Goal: Entertainment & Leisure: Consume media (video, audio)

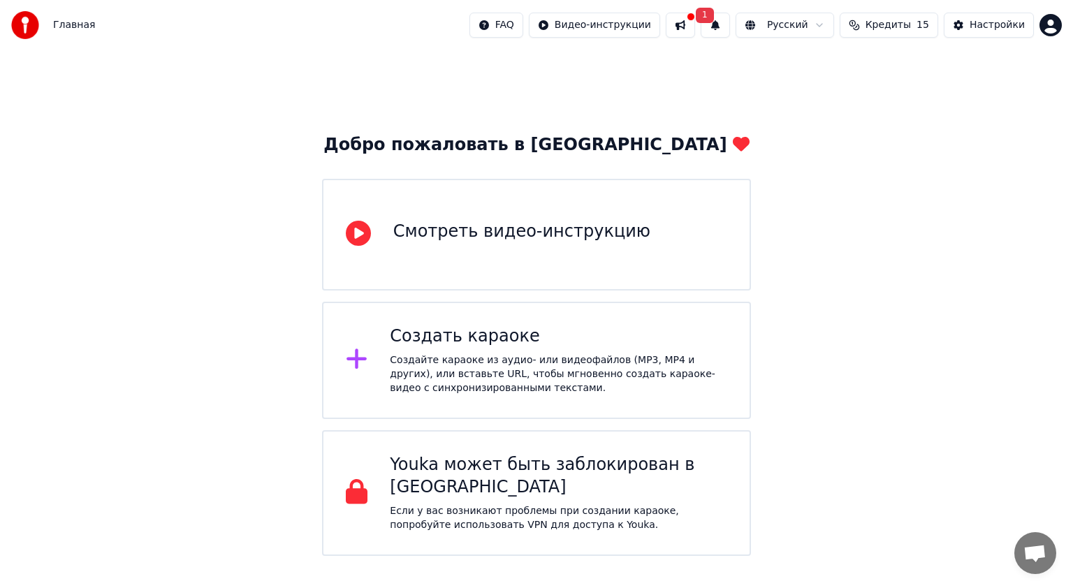
click at [442, 358] on div "Создайте караоке из аудио- или видеофайлов (MP3, MP4 и других), или вставьте UR…" at bounding box center [558, 375] width 337 height 42
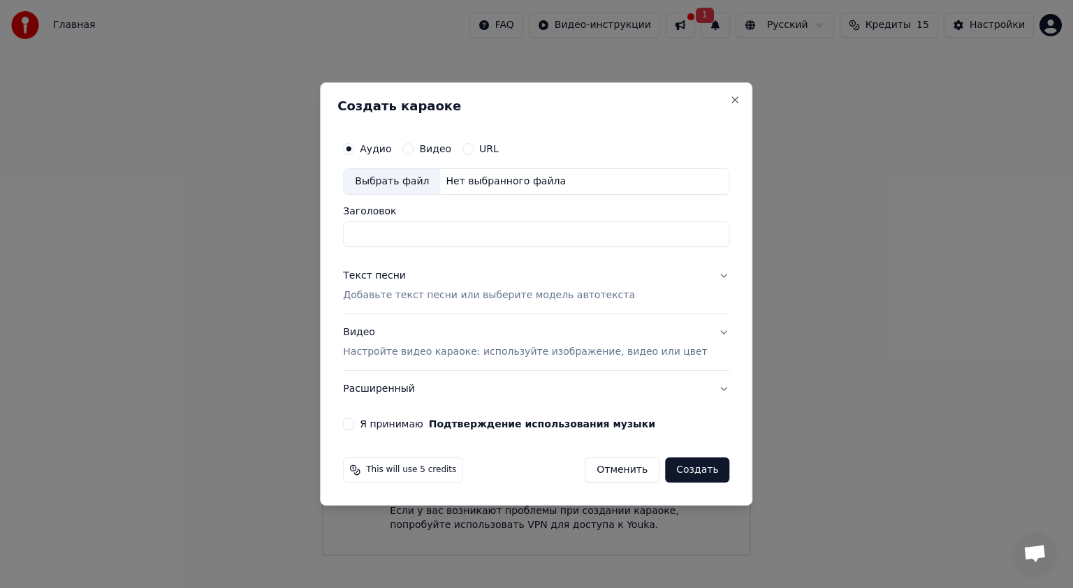
click at [430, 178] on div "Выбрать файл" at bounding box center [392, 181] width 96 height 25
type input "**********"
click at [470, 298] on p "Добавьте текст песни или выберите модель автотекста" at bounding box center [489, 296] width 292 height 14
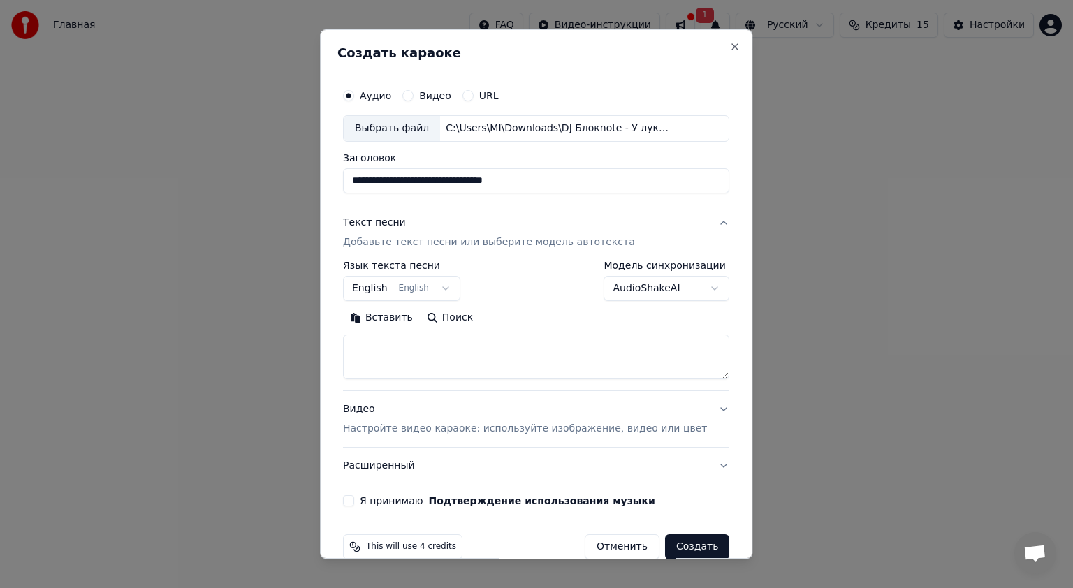
click at [445, 293] on button "English English" at bounding box center [401, 288] width 117 height 25
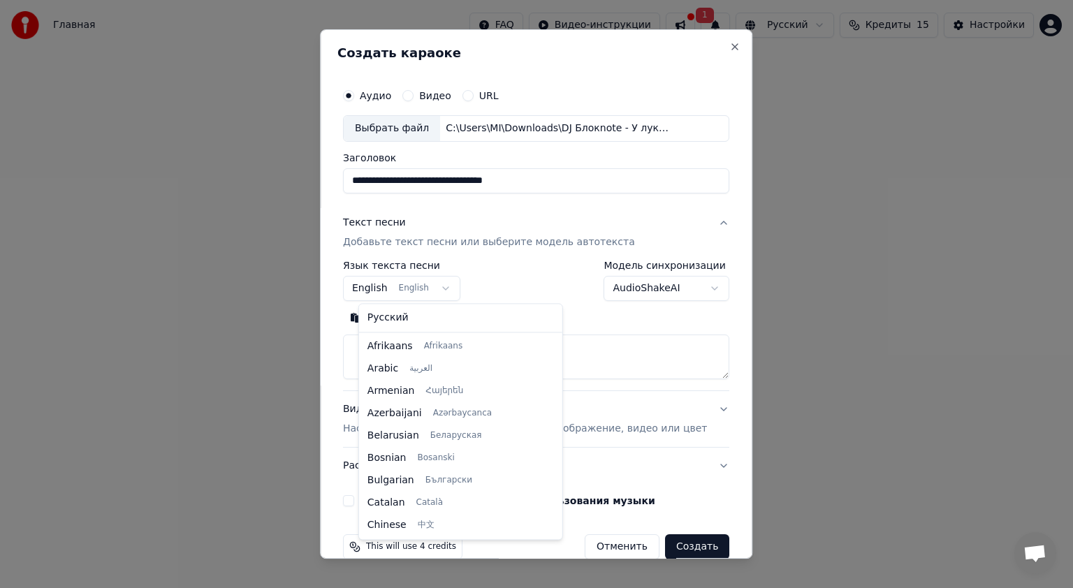
scroll to position [112, 0]
select select "**"
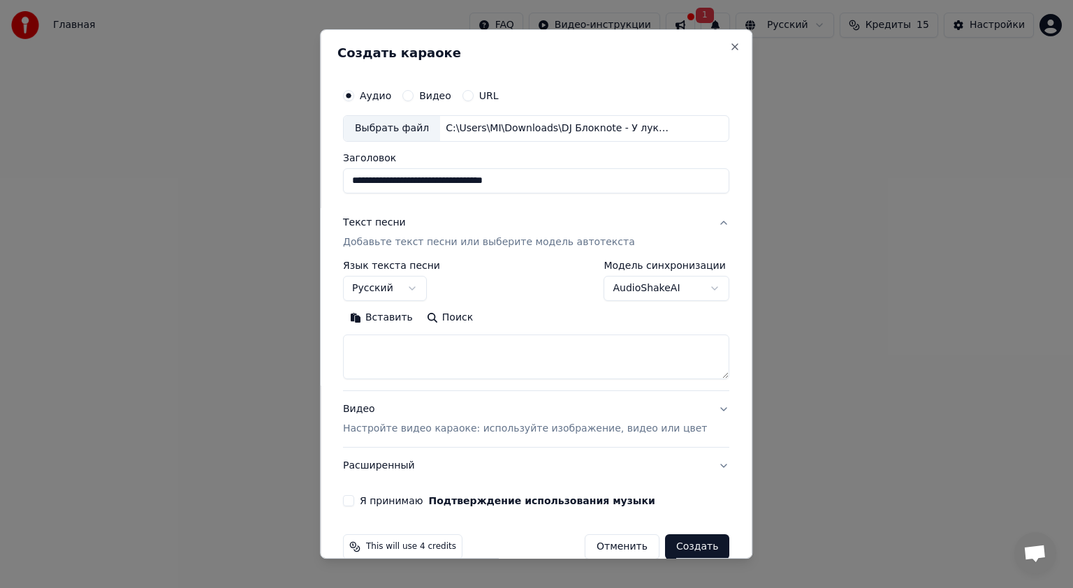
click at [467, 347] on textarea at bounding box center [536, 357] width 386 height 45
paste textarea "**********"
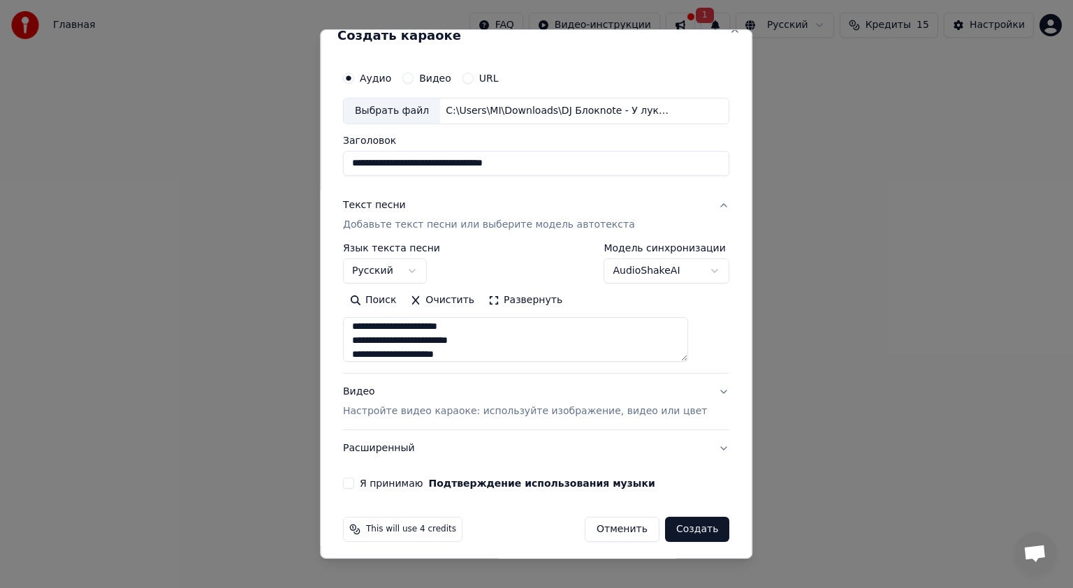
scroll to position [22, 0]
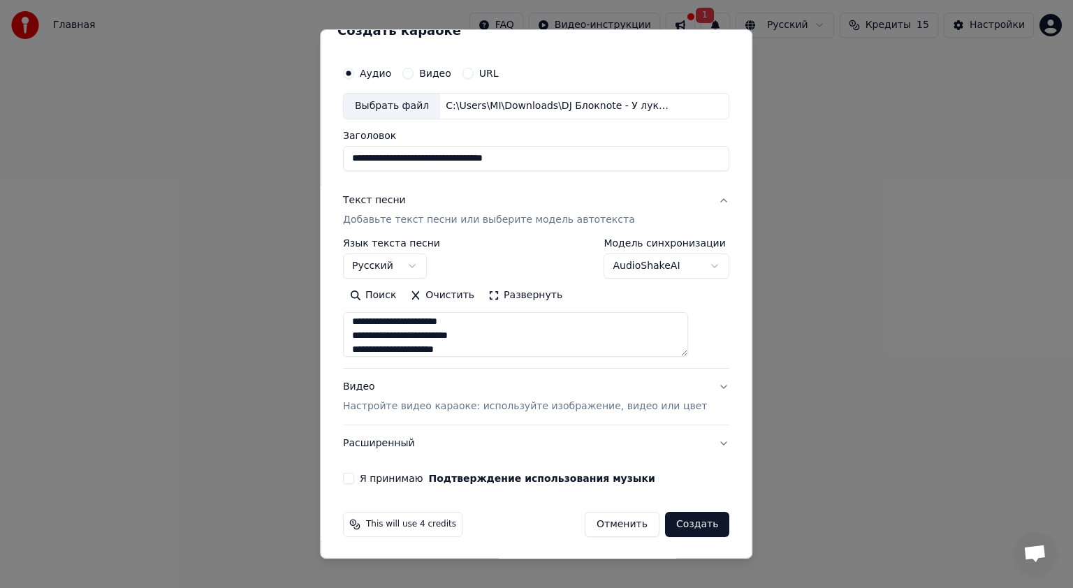
type textarea "**********"
click at [385, 479] on label "Я принимаю Подтверждение использования музыки" at bounding box center [508, 479] width 296 height 10
click at [354, 479] on button "Я принимаю Подтверждение использования музыки" at bounding box center [348, 478] width 11 height 11
click at [395, 445] on button "Расширенный" at bounding box center [536, 444] width 386 height 36
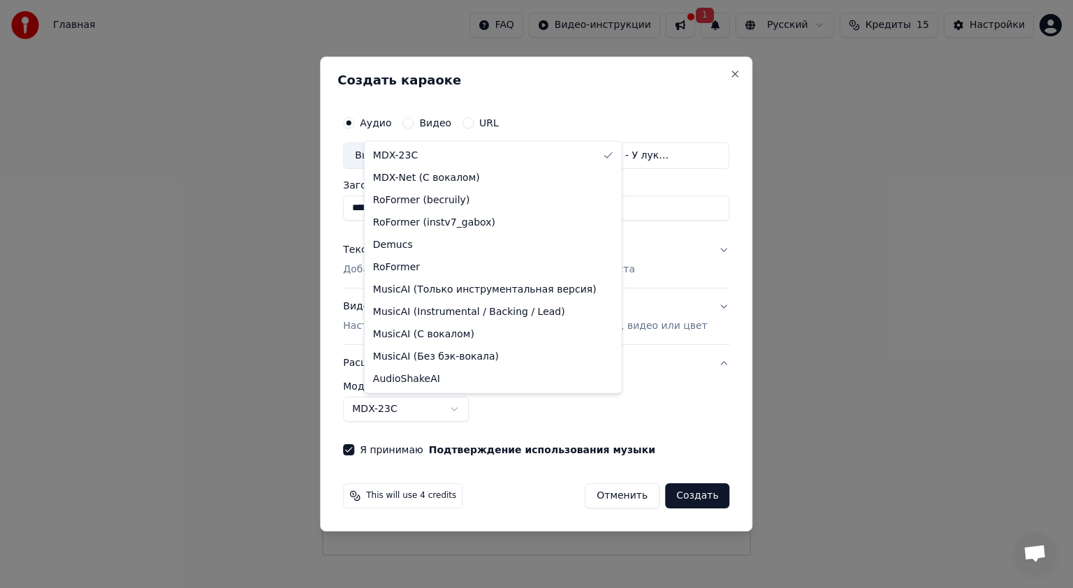
click at [429, 412] on body "**********" at bounding box center [536, 278] width 1073 height 556
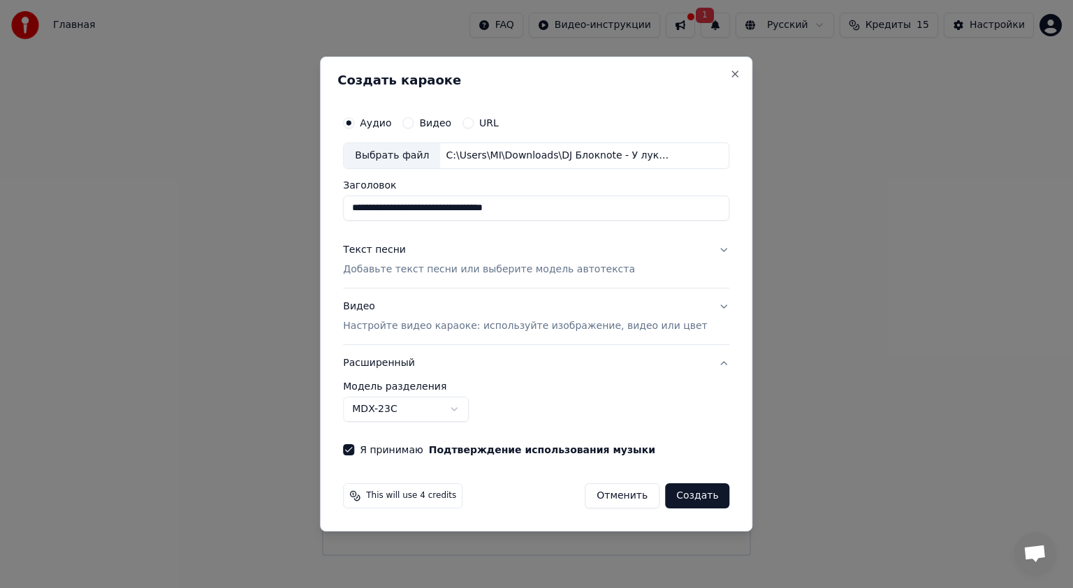
click at [426, 362] on button "Расширенный" at bounding box center [536, 363] width 386 height 36
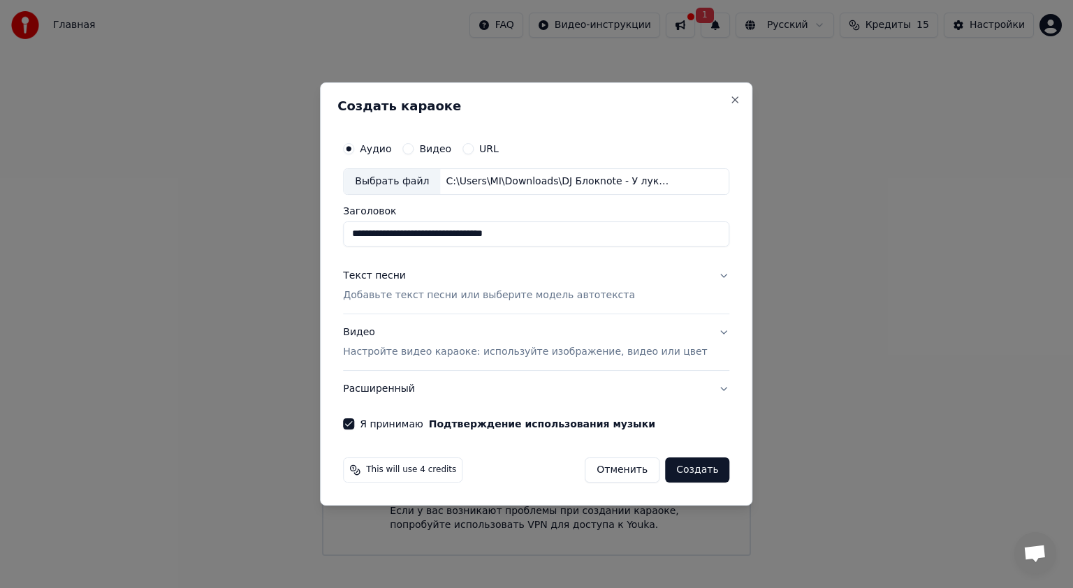
click at [473, 345] on p "Настройте видео караоке: используйте изображение, видео или цвет" at bounding box center [525, 352] width 364 height 14
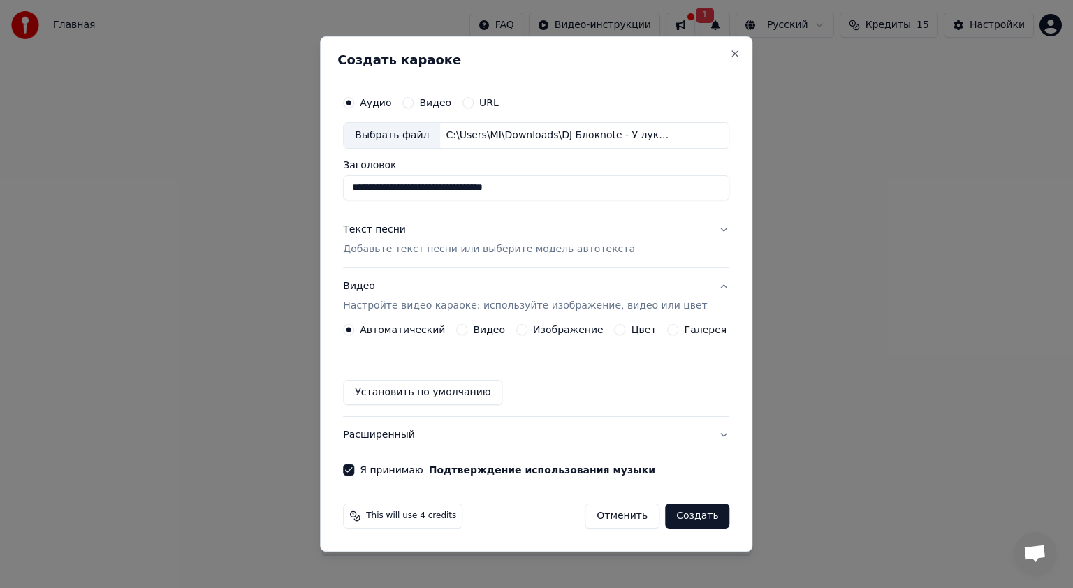
click at [549, 335] on label "Изображение" at bounding box center [568, 330] width 71 height 10
click at [528, 335] on button "Изображение" at bounding box center [521, 329] width 11 height 11
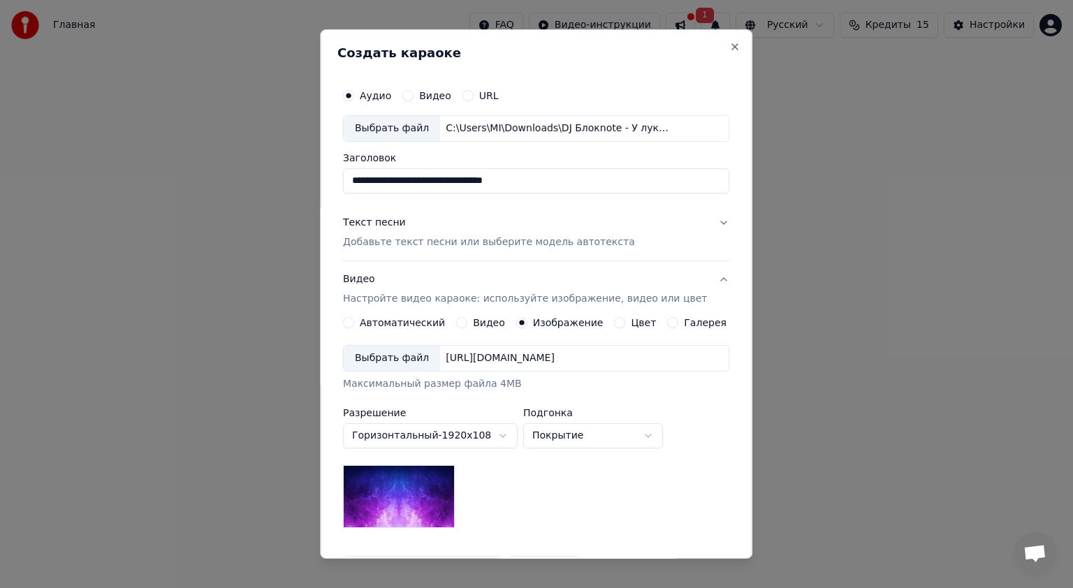
click at [419, 361] on div "Выбрать файл" at bounding box center [392, 358] width 96 height 25
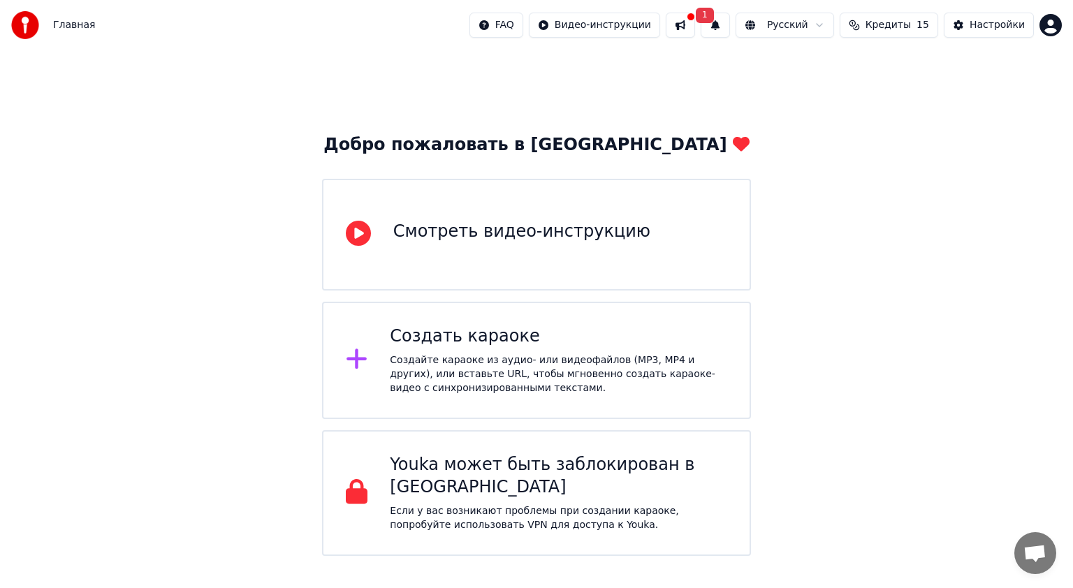
click at [490, 345] on div "Создать караоке" at bounding box center [558, 337] width 337 height 22
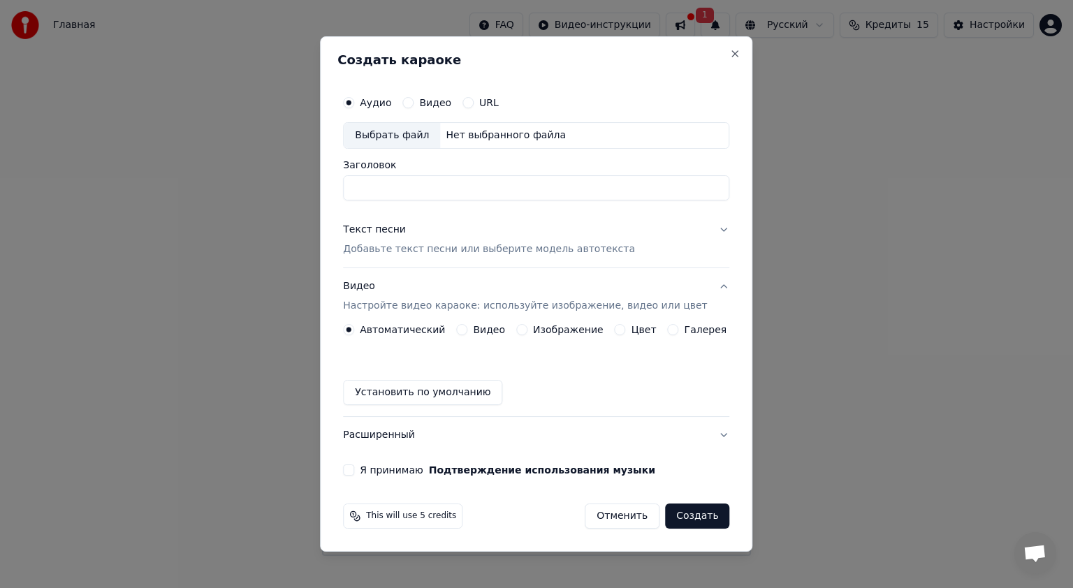
click at [412, 138] on div "Выбрать файл" at bounding box center [392, 135] width 96 height 25
type input "**********"
click at [397, 241] on div "Текст песни Добавьте текст песни или выберите модель автотекста" at bounding box center [489, 240] width 292 height 34
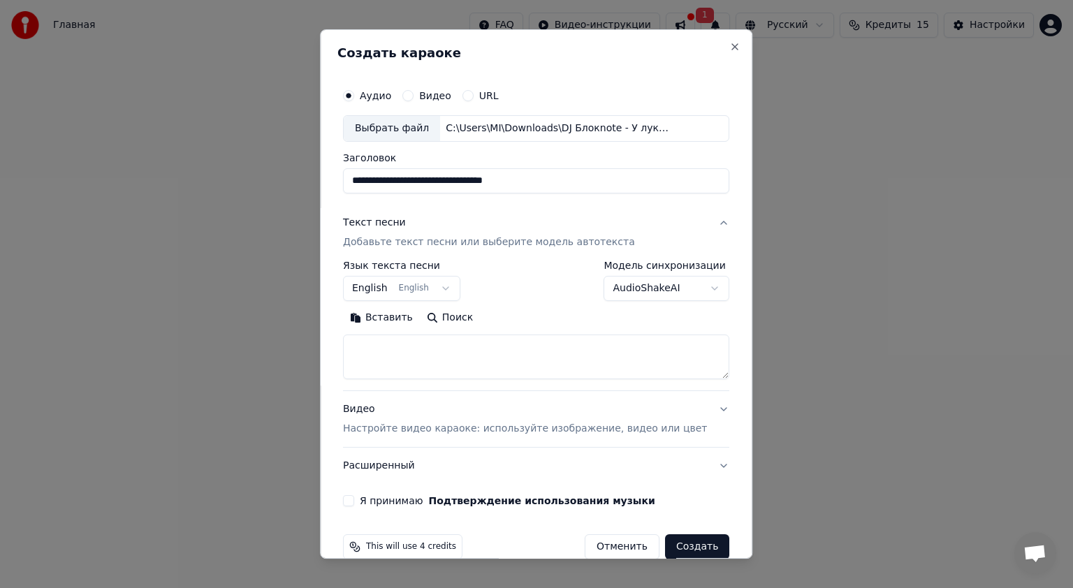
click at [420, 288] on button "English English" at bounding box center [401, 288] width 117 height 25
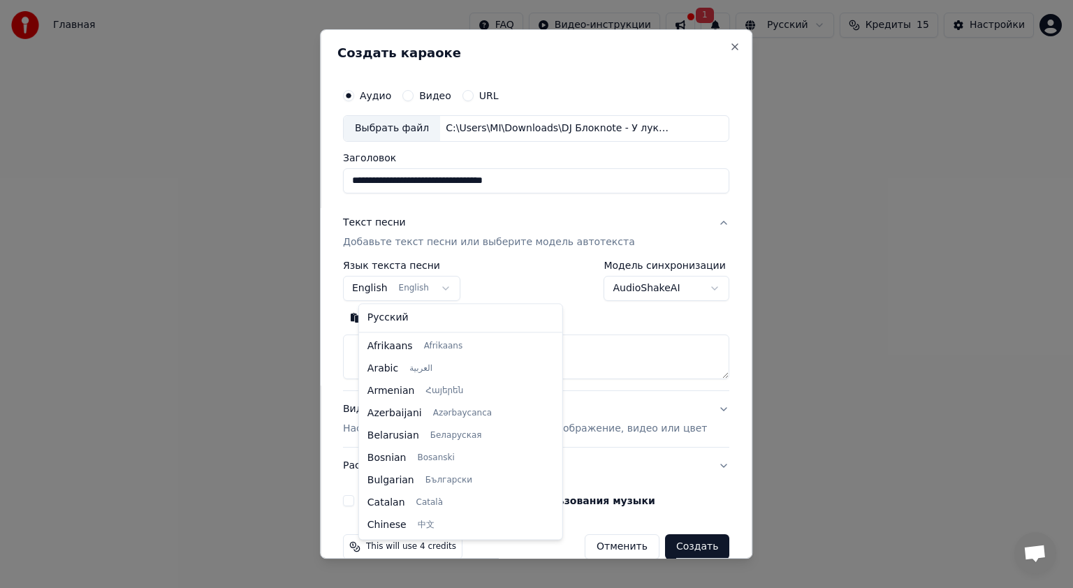
scroll to position [112, 0]
select select "**"
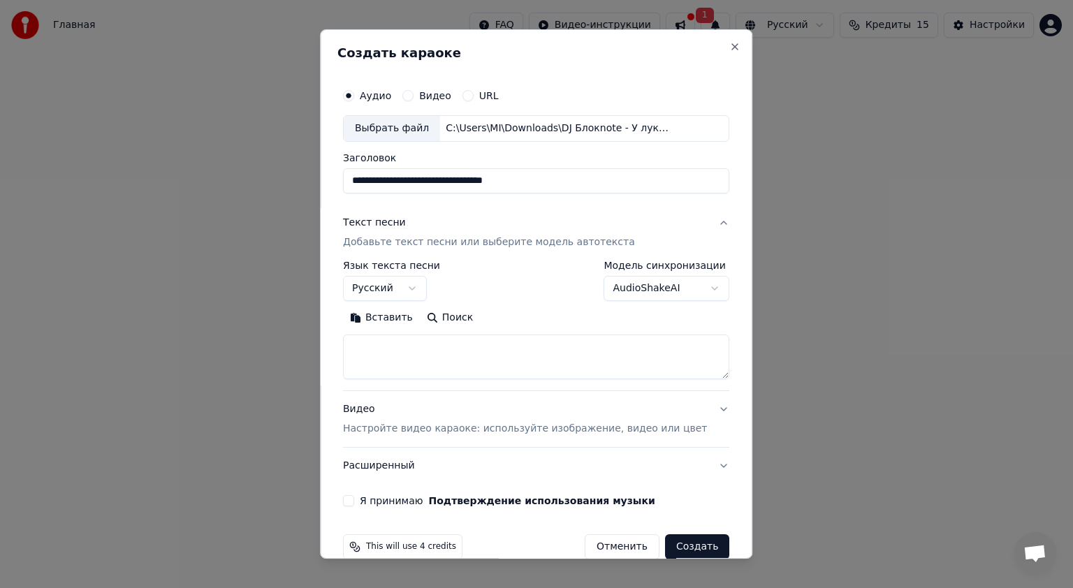
click at [412, 347] on textarea at bounding box center [536, 357] width 386 height 45
paste textarea "**********"
type textarea "**********"
click at [458, 422] on p "Настройте видео караоке: используйте изображение, видео или цвет" at bounding box center [525, 429] width 364 height 14
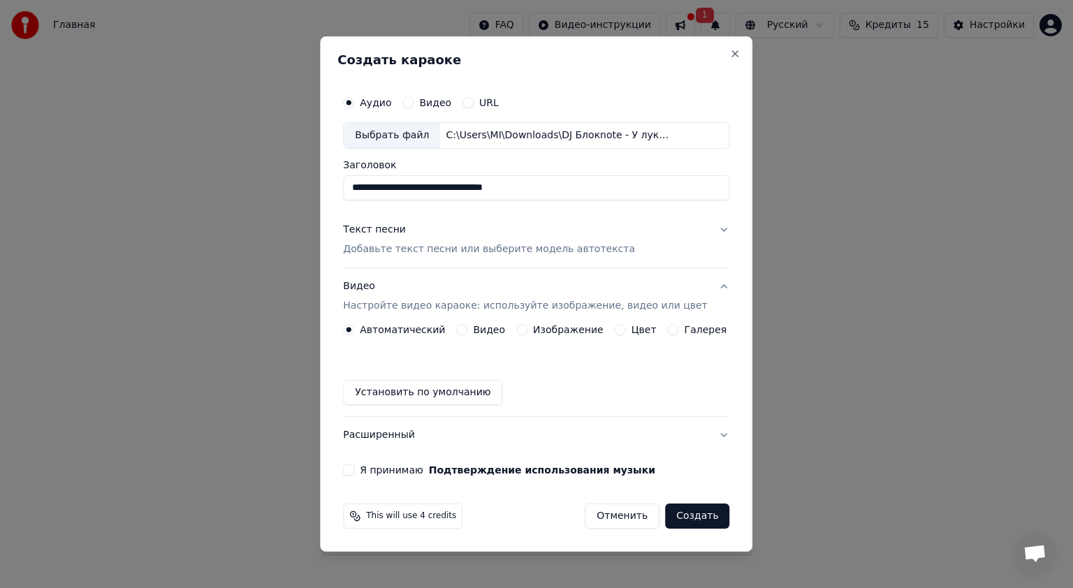
click at [559, 330] on label "Изображение" at bounding box center [568, 330] width 71 height 10
click at [528, 330] on button "Изображение" at bounding box center [521, 329] width 11 height 11
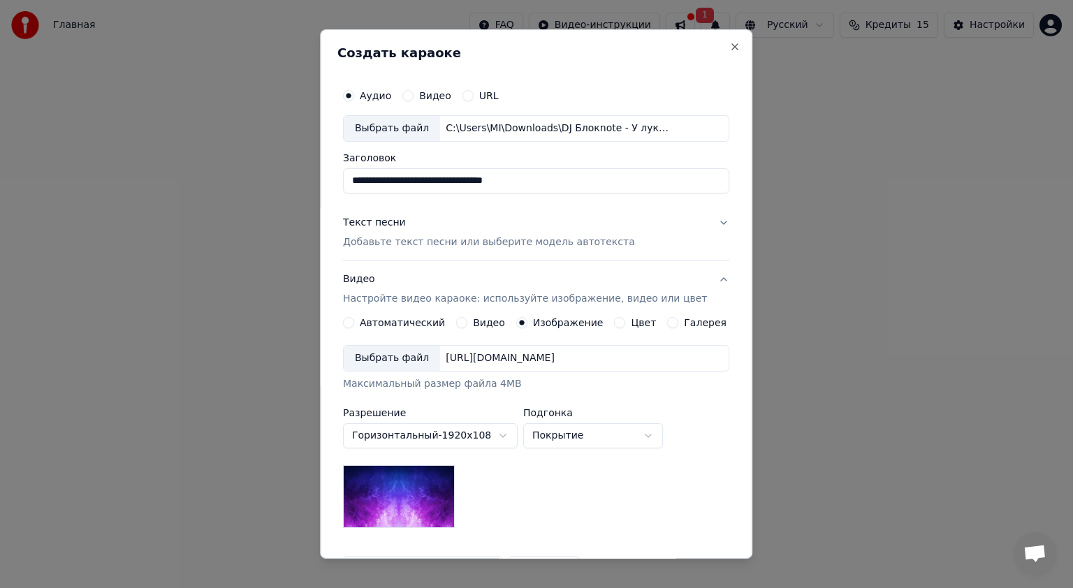
click at [395, 361] on div "Выбрать файл" at bounding box center [392, 358] width 96 height 25
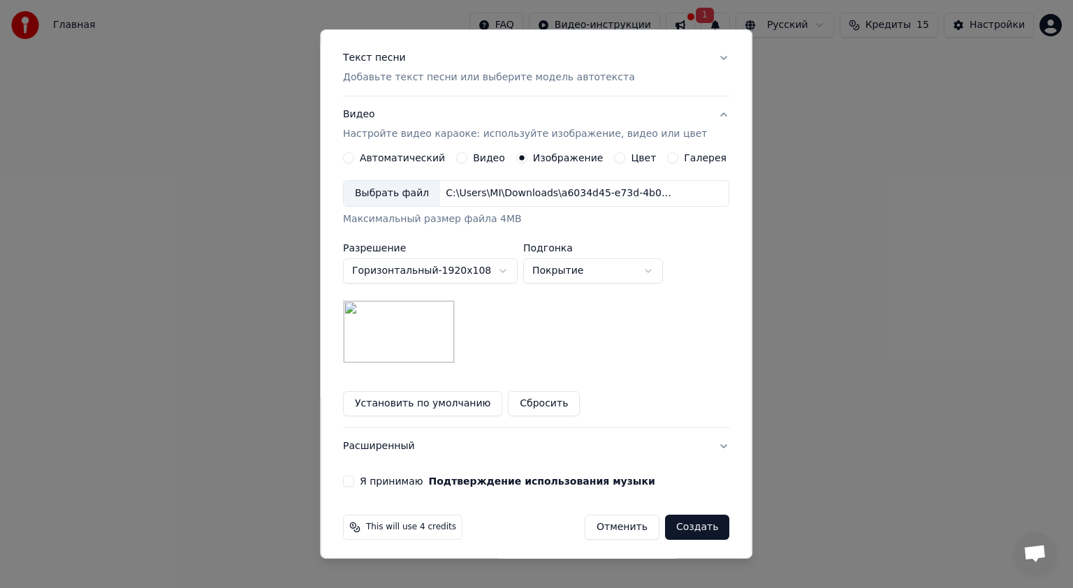
scroll to position [168, 0]
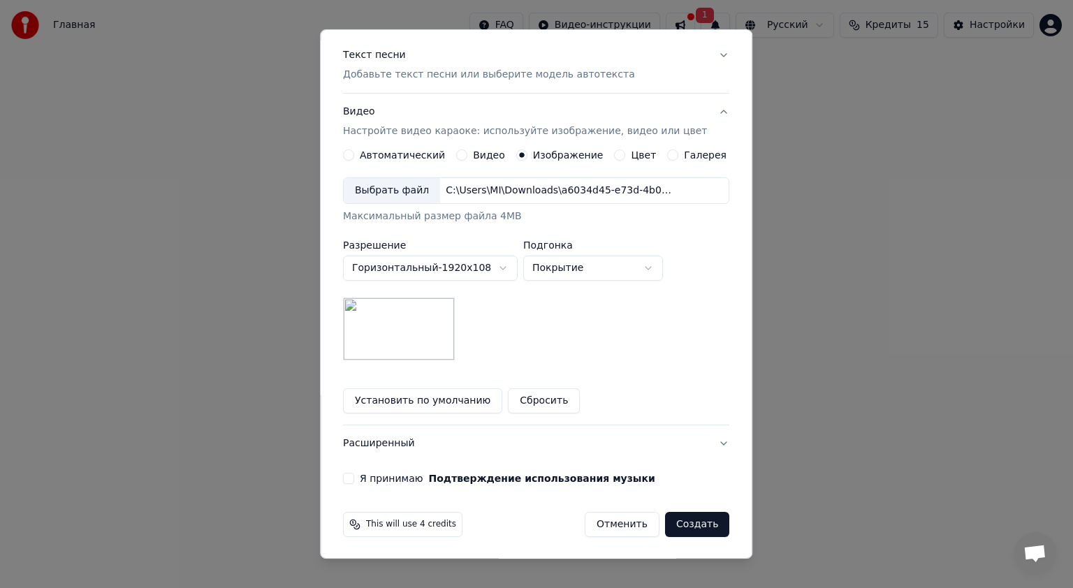
click at [354, 478] on button "Я принимаю Подтверждение использования музыки" at bounding box center [348, 478] width 11 height 11
click at [405, 444] on button "Расширенный" at bounding box center [536, 444] width 386 height 36
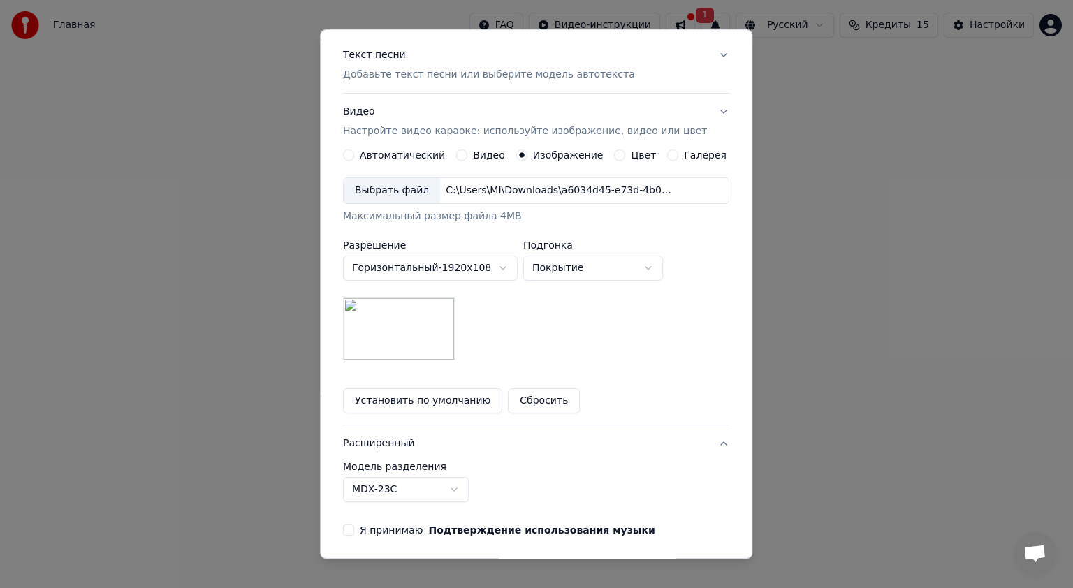
scroll to position [0, 0]
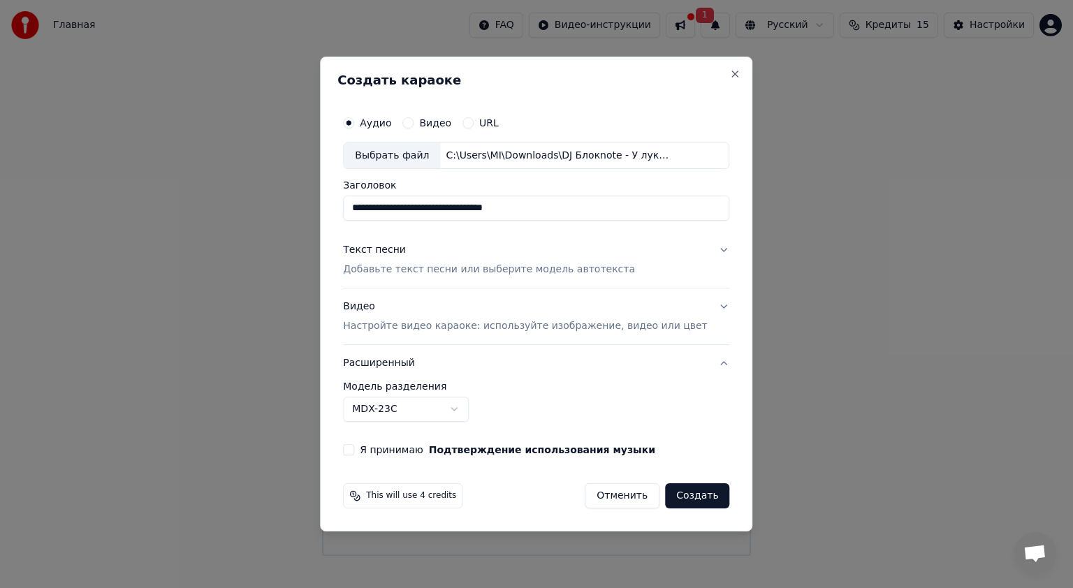
click at [354, 448] on button "Я принимаю Подтверждение использования музыки" at bounding box center [348, 449] width 11 height 11
click at [677, 495] on button "Создать" at bounding box center [697, 496] width 64 height 25
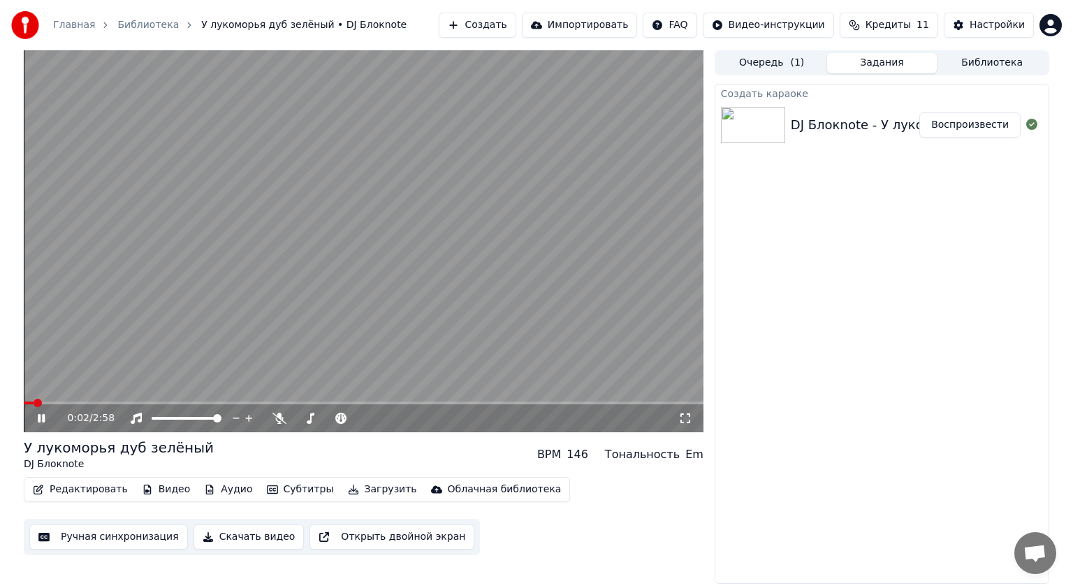
click at [276, 182] on video at bounding box center [364, 241] width 680 height 382
click at [796, 62] on span "( 1 )" at bounding box center [797, 63] width 14 height 14
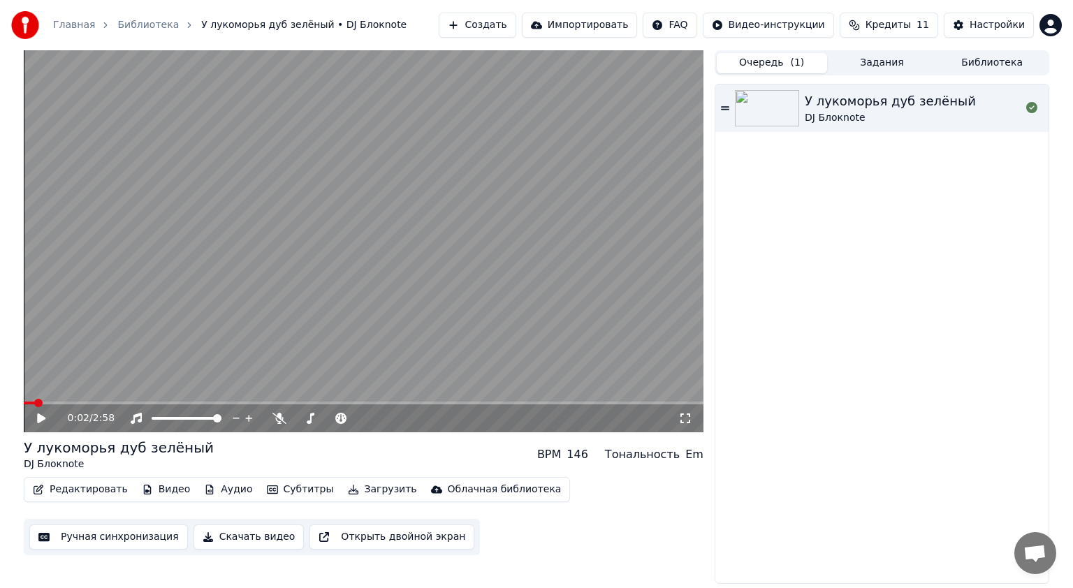
click at [837, 62] on button "Задания" at bounding box center [882, 63] width 110 height 20
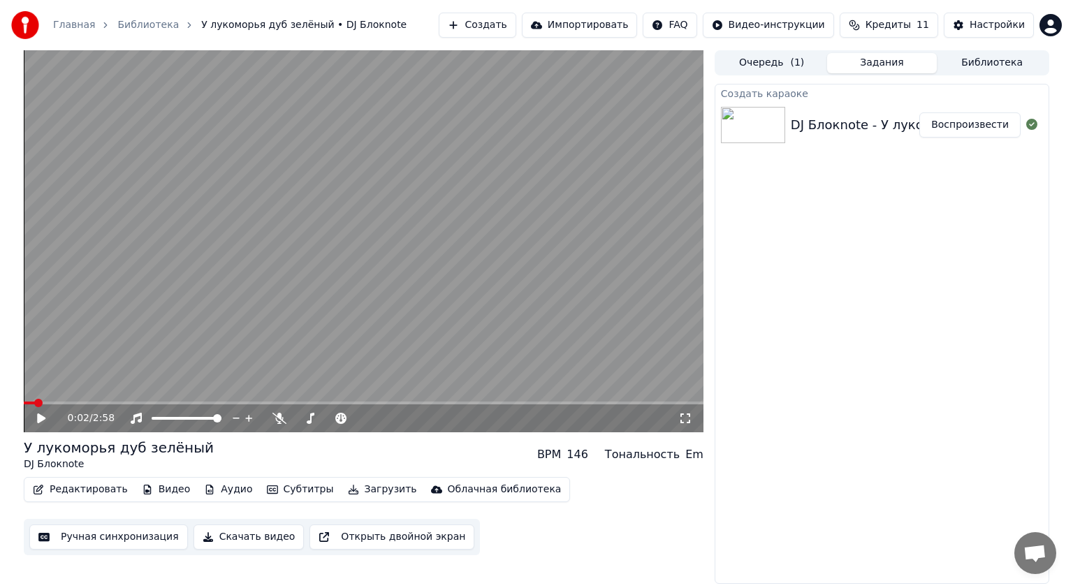
click at [986, 61] on button "Библиотека" at bounding box center [992, 63] width 110 height 20
click at [925, 64] on button "Задания" at bounding box center [882, 63] width 110 height 20
click at [974, 34] on button "Настройки" at bounding box center [989, 25] width 90 height 25
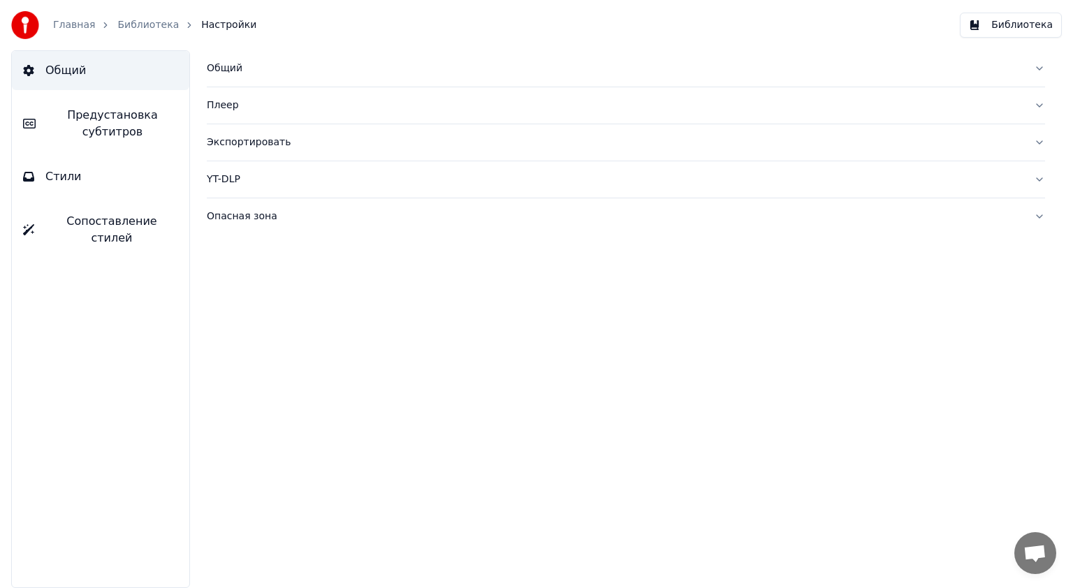
click at [82, 25] on link "Главная" at bounding box center [74, 25] width 42 height 14
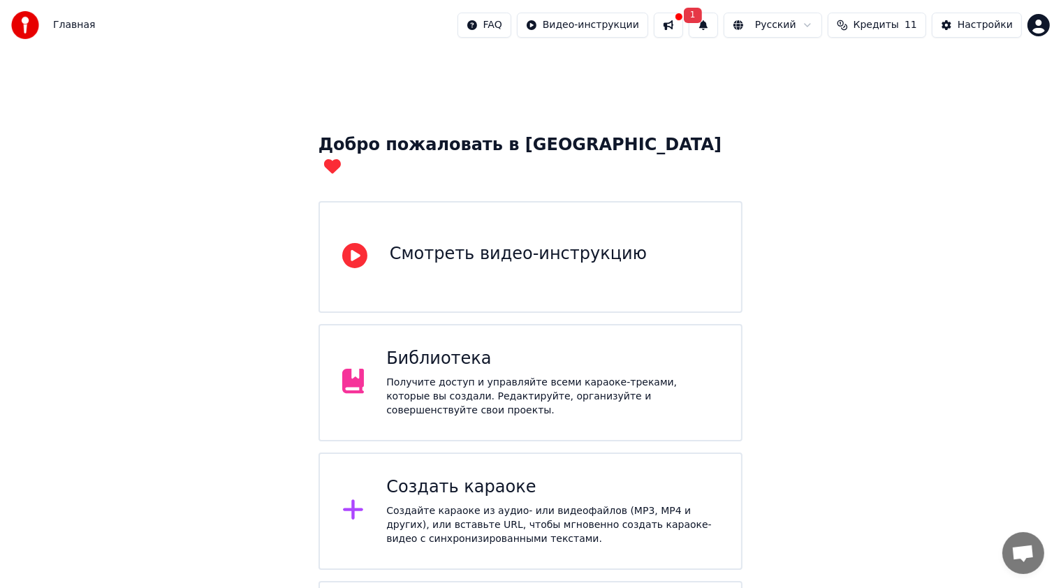
click at [683, 24] on button at bounding box center [668, 25] width 29 height 25
click at [980, 20] on div "Настройки" at bounding box center [985, 25] width 55 height 14
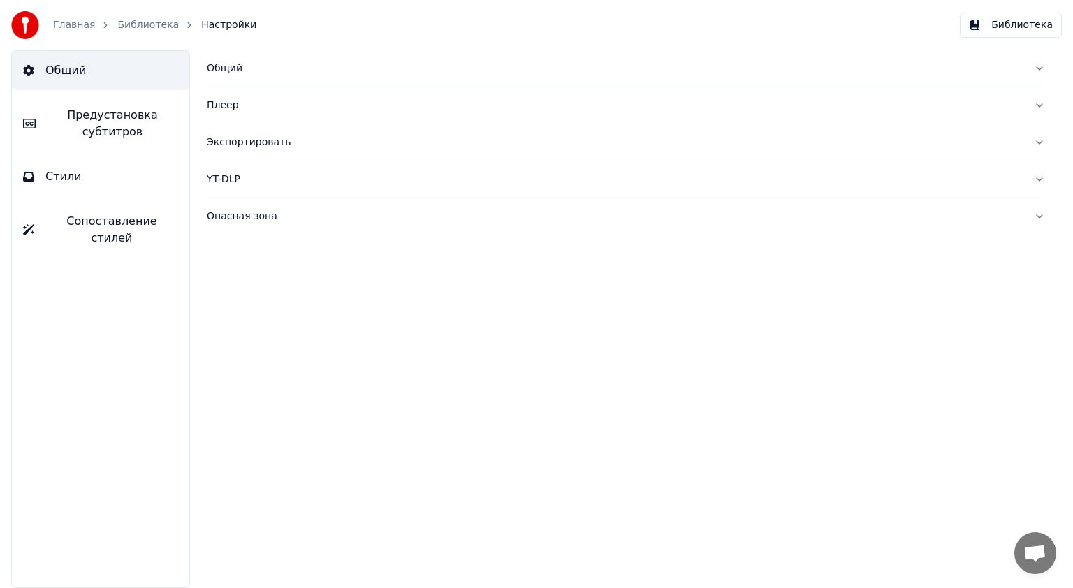
click at [106, 109] on span "Предустановка субтитров" at bounding box center [112, 124] width 131 height 34
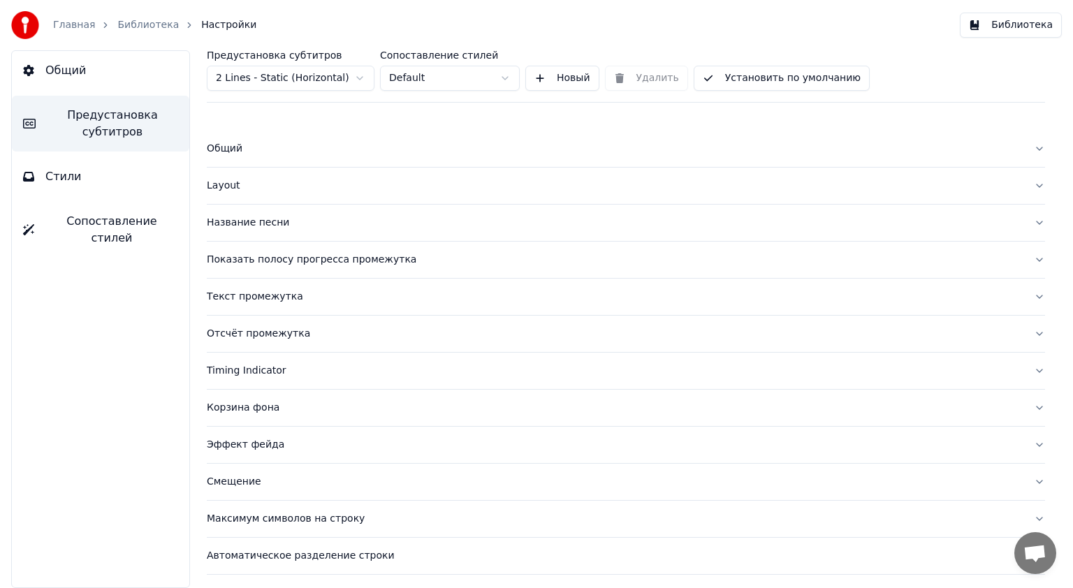
click at [131, 26] on link "Библиотека" at bounding box center [147, 25] width 61 height 14
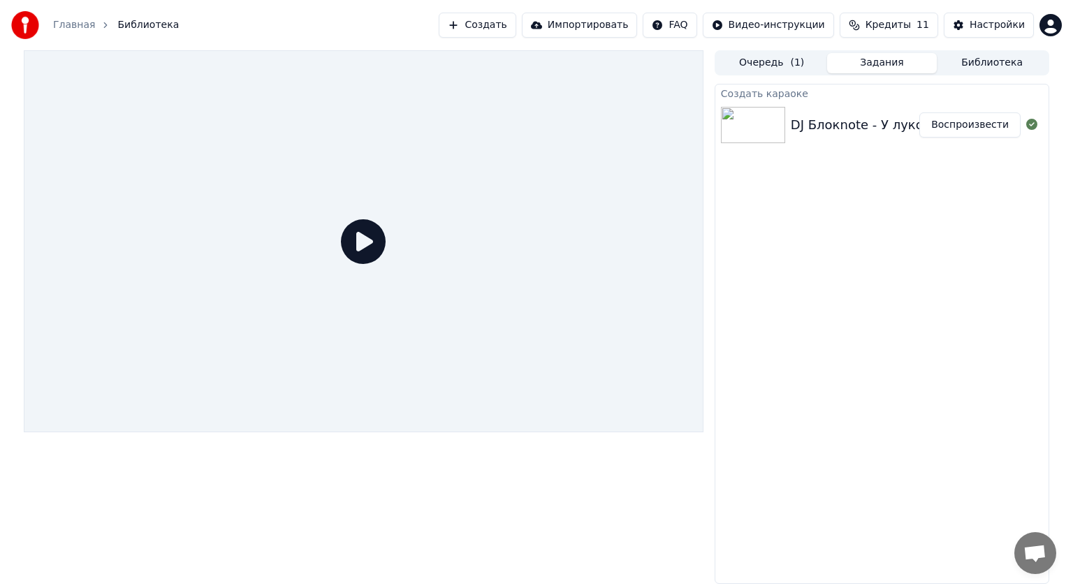
click at [824, 117] on div "DJ Блокnote - У лукоморья дуб зелёный" at bounding box center [921, 125] width 261 height 20
click at [770, 131] on img at bounding box center [753, 125] width 64 height 36
click at [976, 129] on button "Воспроизвести" at bounding box center [970, 124] width 101 height 25
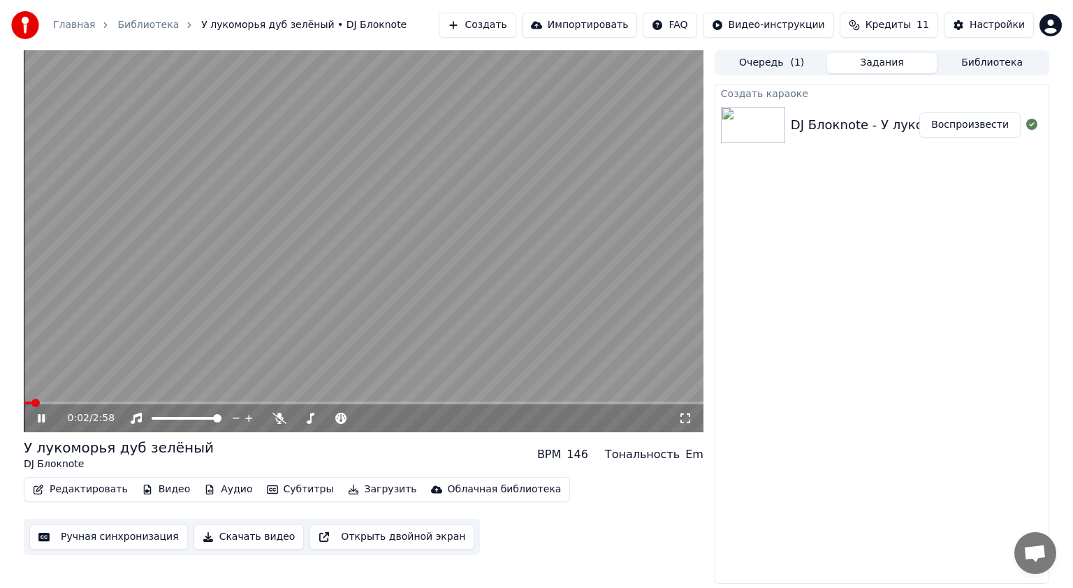
click at [48, 402] on span at bounding box center [364, 403] width 680 height 3
click at [68, 403] on span at bounding box center [364, 403] width 680 height 3
click at [301, 423] on span at bounding box center [304, 418] width 8 height 8
click at [361, 419] on span at bounding box center [343, 418] width 35 height 3
click at [254, 450] on div "У лукоморья дуб зелёный DJ Блокnote BPM 146 Тональность Em" at bounding box center [364, 455] width 680 height 34
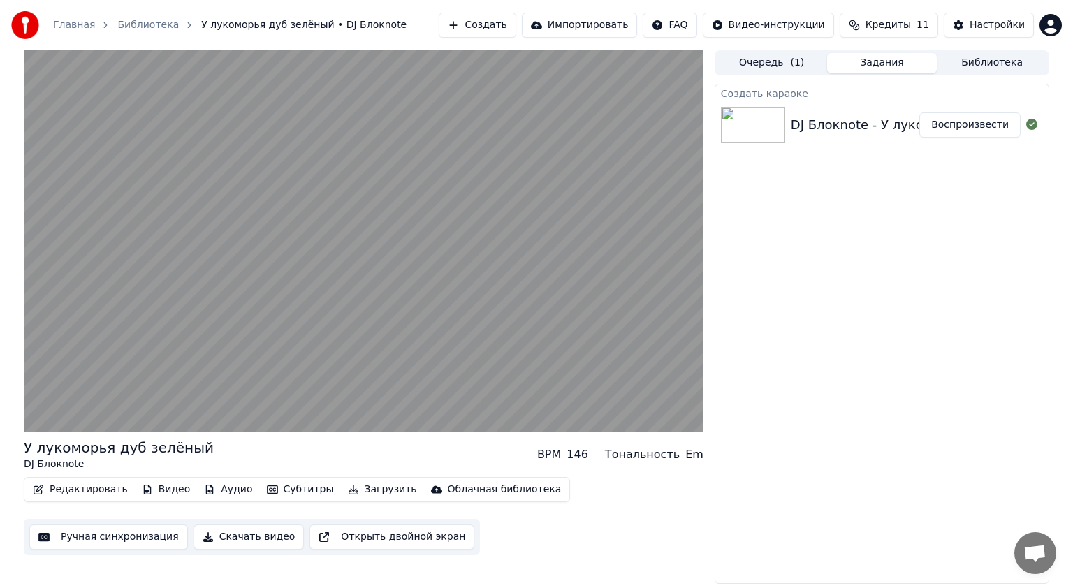
click at [70, 488] on button "Редактировать" at bounding box center [80, 490] width 106 height 20
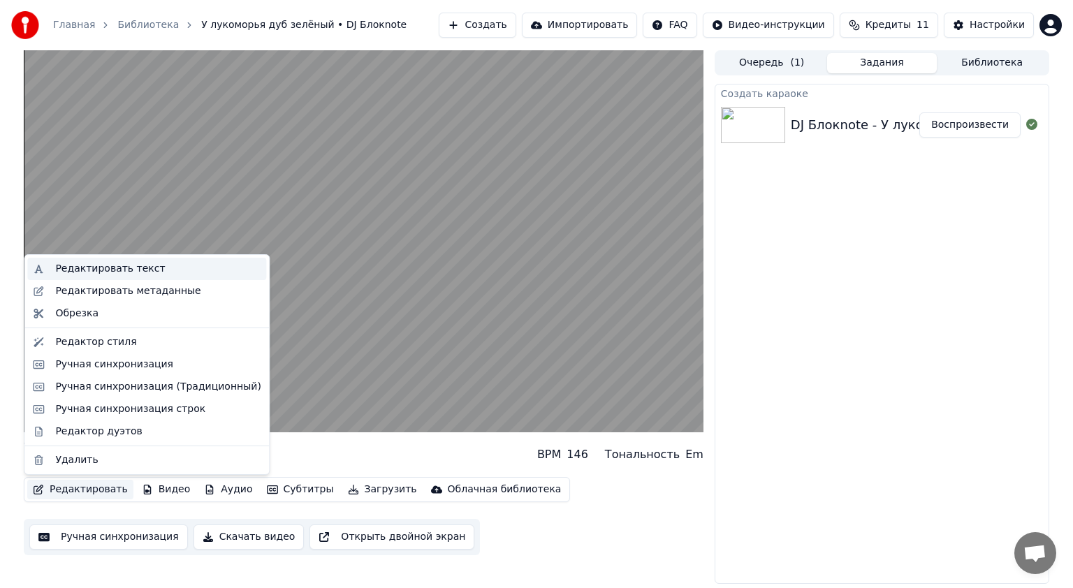
click at [113, 271] on div "Редактировать текст" at bounding box center [110, 269] width 110 height 14
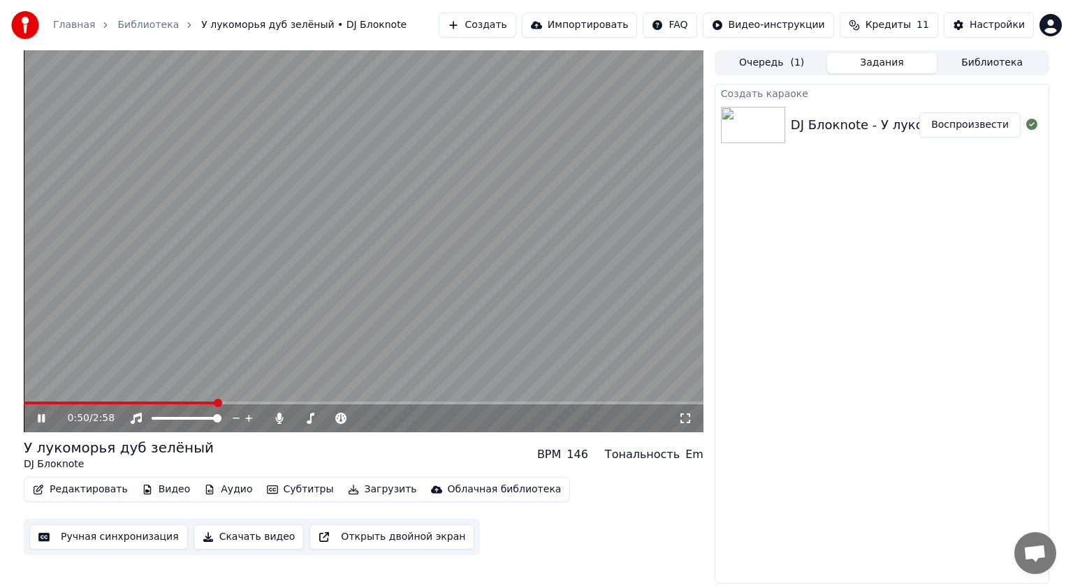
click at [64, 495] on button "Редактировать" at bounding box center [80, 490] width 106 height 20
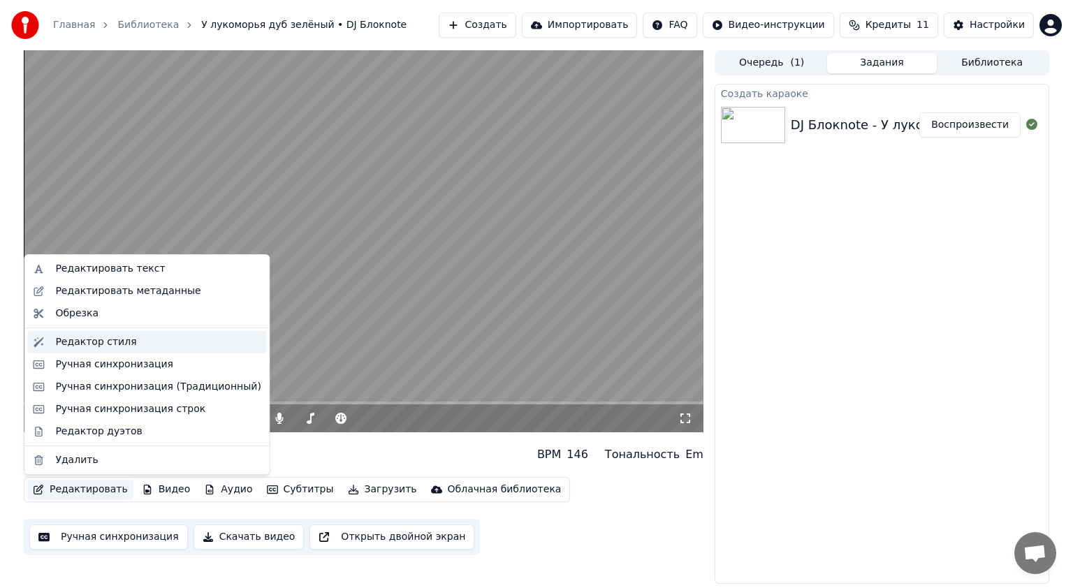
click at [115, 341] on div "Редактор стиля" at bounding box center [95, 342] width 81 height 14
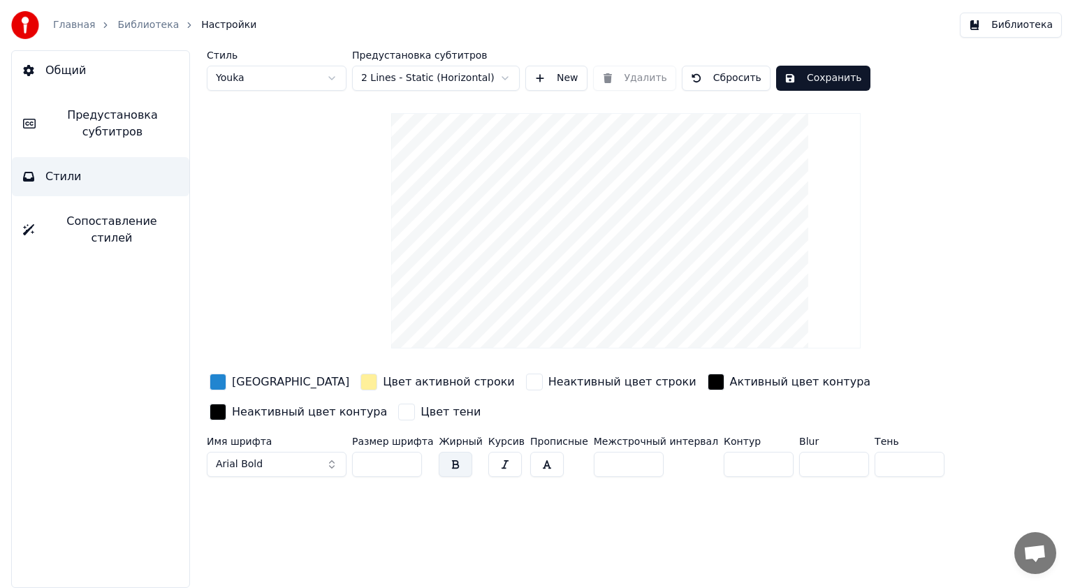
click at [298, 462] on button "Arial Bold" at bounding box center [277, 464] width 140 height 25
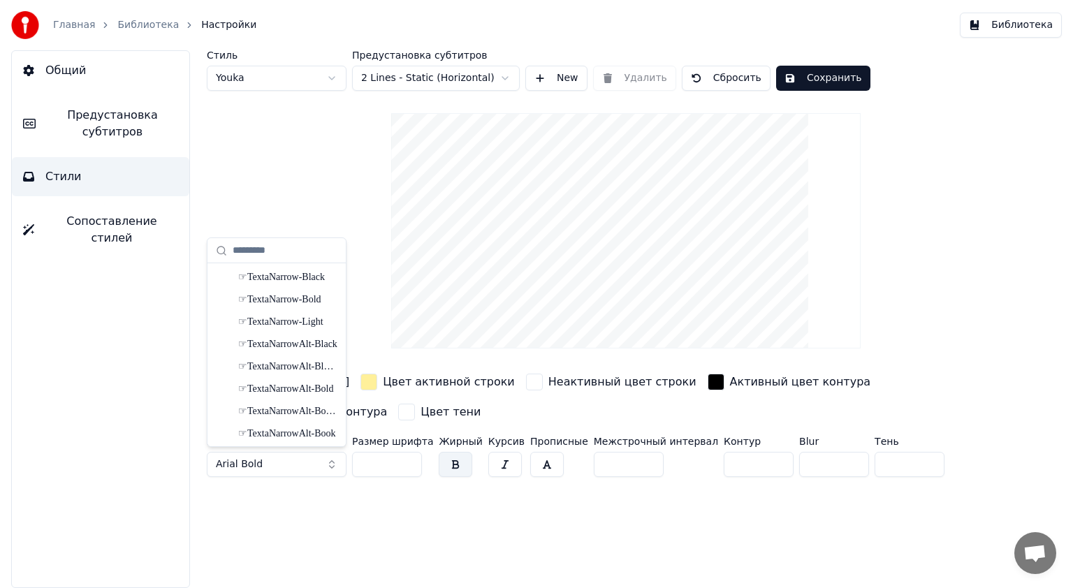
click at [335, 458] on button "Arial Bold" at bounding box center [277, 464] width 140 height 25
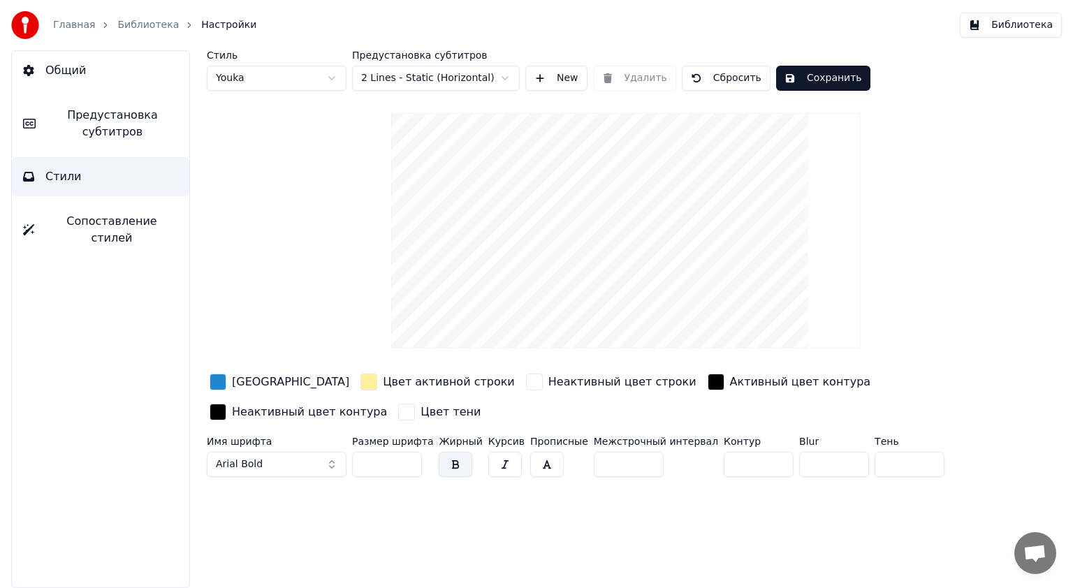
click at [335, 460] on button "Arial Bold" at bounding box center [277, 464] width 140 height 25
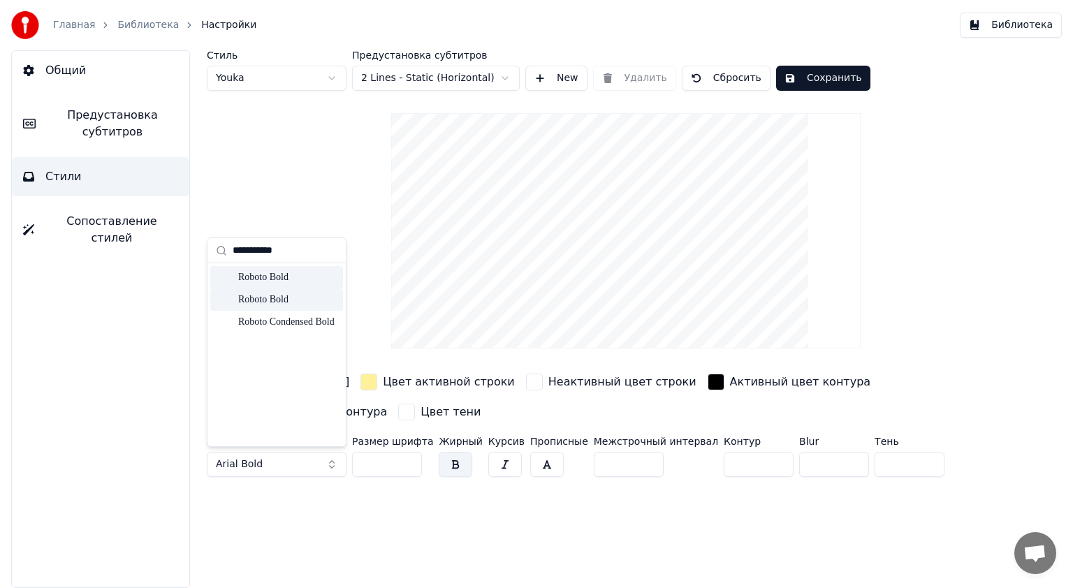
type input "**********"
click at [277, 281] on div "Roboto Bold" at bounding box center [287, 277] width 99 height 14
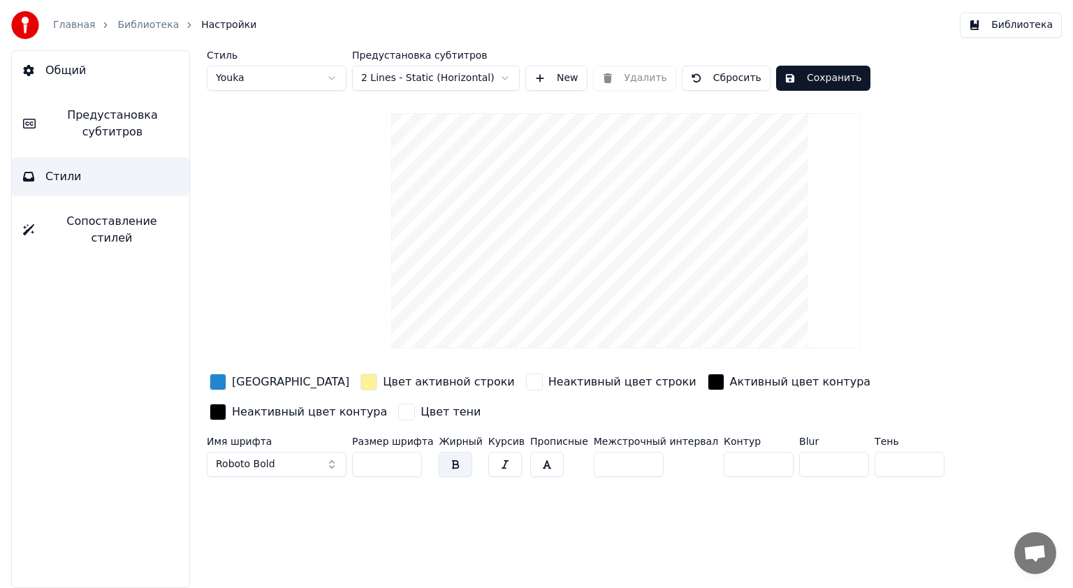
click at [801, 80] on button "Сохранить" at bounding box center [823, 78] width 94 height 25
click at [430, 83] on html "Главная Библиотека Настройки Библиотека Общий Предустановка субтитров Стили Соп…" at bounding box center [536, 294] width 1073 height 588
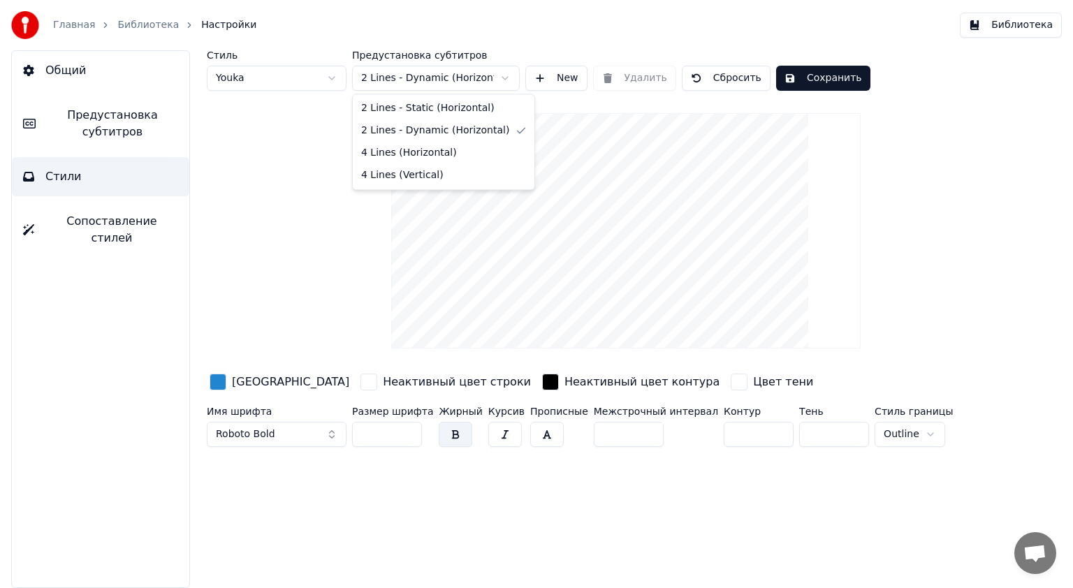
click at [417, 78] on html "Главная Библиотека Настройки Библиотека Общий Предустановка субтитров Стили Соп…" at bounding box center [536, 294] width 1073 height 588
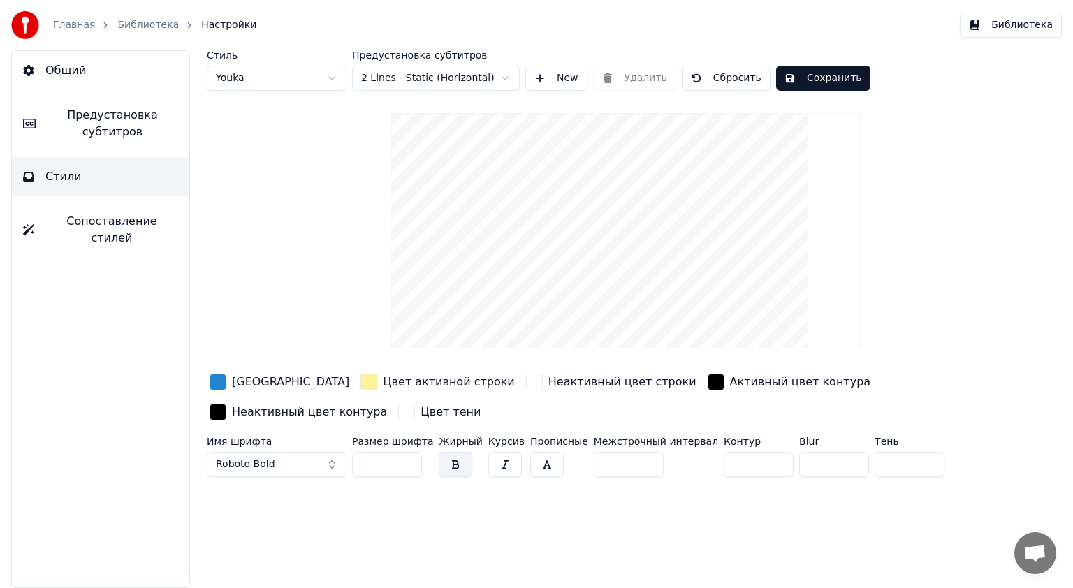
click at [413, 80] on html "Главная Библиотека Настройки Библиотека Общий Предустановка субтитров Стили Соп…" at bounding box center [536, 294] width 1073 height 588
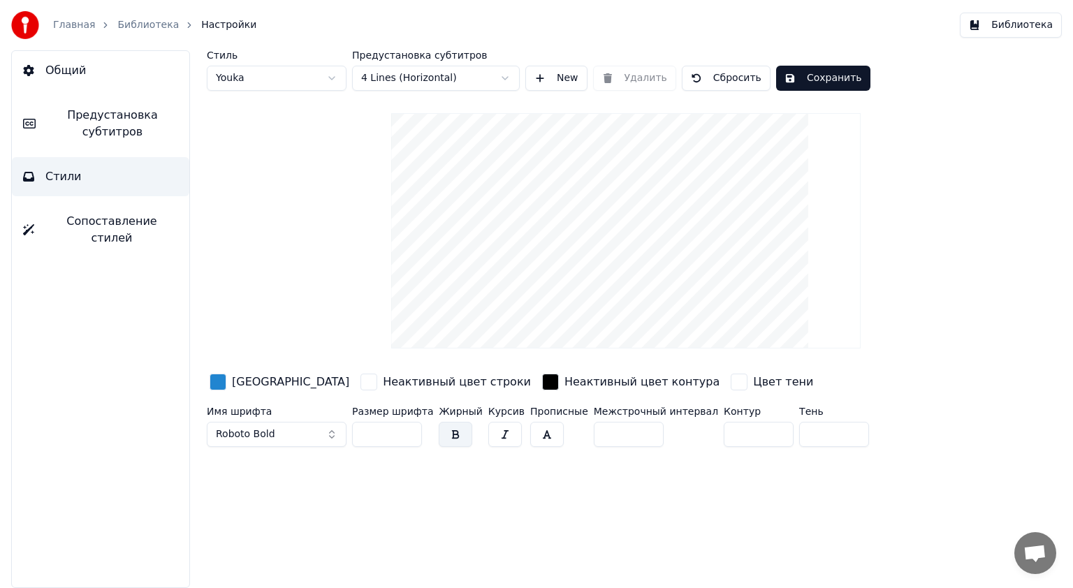
click at [407, 83] on html "Главная Библиотека Настройки Библиотека Общий Предустановка субтитров Стили Соп…" at bounding box center [536, 294] width 1073 height 588
click at [409, 76] on html "Главная Библиотека Настройки Библиотека Общий Предустановка субтитров Стили Соп…" at bounding box center [536, 294] width 1073 height 588
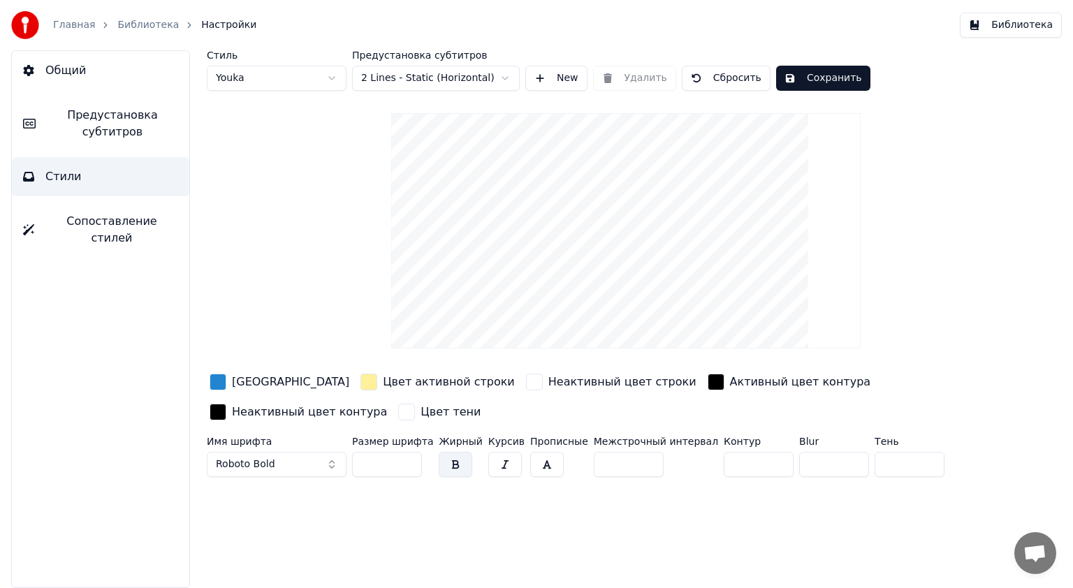
click at [408, 78] on html "Главная Библиотека Настройки Библиотека Общий Предустановка субтитров Стили Соп…" at bounding box center [536, 294] width 1073 height 588
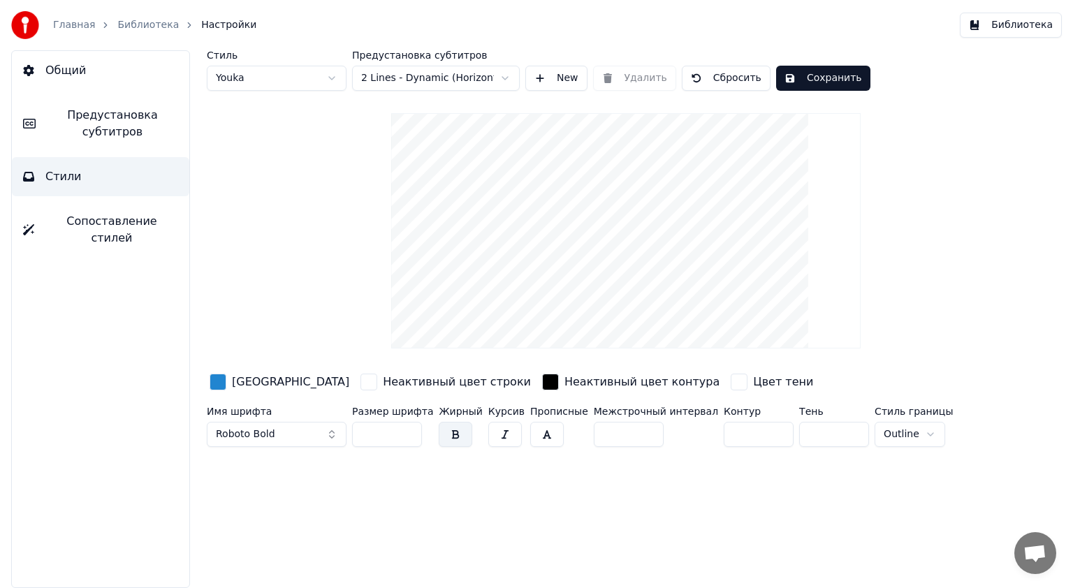
click at [412, 78] on html "Главная Библиотека Настройки Библиотека Общий Предустановка субтитров Стили Соп…" at bounding box center [536, 294] width 1073 height 588
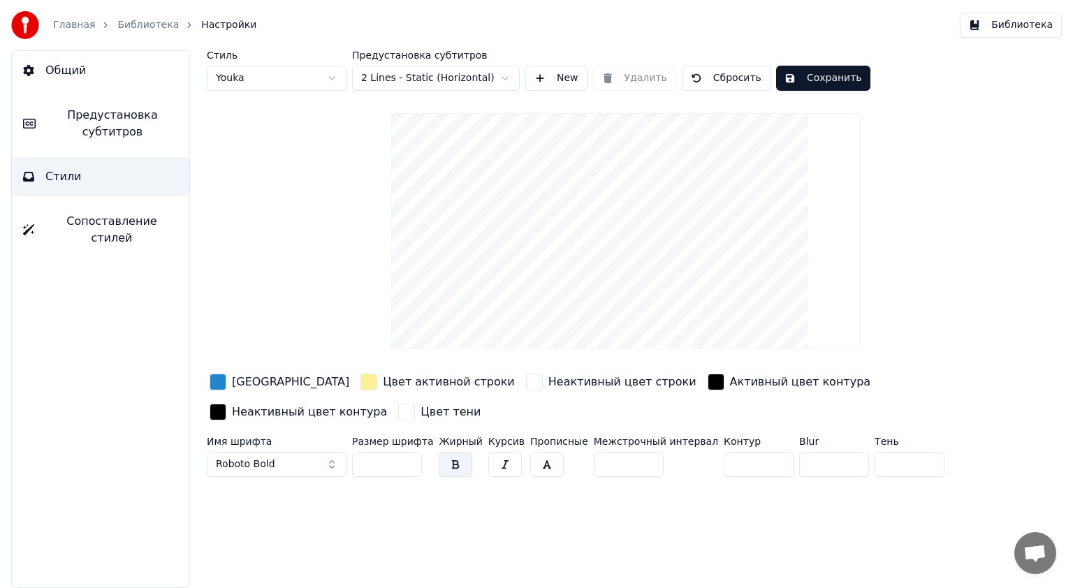
click at [782, 75] on button "Сохранить" at bounding box center [823, 78] width 94 height 25
click at [293, 82] on html "Главная Библиотека Настройки Библиотека Общий Предустановка субтитров Стили Соп…" at bounding box center [536, 294] width 1073 height 588
click at [277, 87] on html "Главная Библиотека Настройки Библиотека Общий Предустановка субтитров Стили Соп…" at bounding box center [536, 294] width 1073 height 588
click at [279, 84] on html "Главная Библиотека Настройки Библиотека Общий Предустановка субтитров Стили Соп…" at bounding box center [536, 294] width 1073 height 588
click at [1012, 22] on button "Библиотека" at bounding box center [1011, 25] width 102 height 25
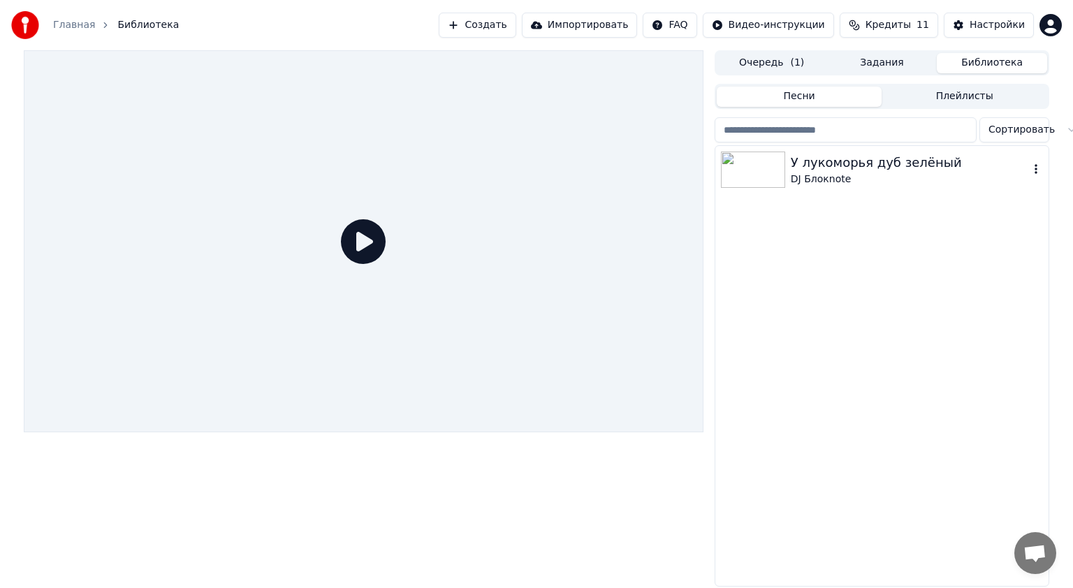
click at [814, 153] on div "У лукоморья дуб зелёный" at bounding box center [910, 163] width 238 height 20
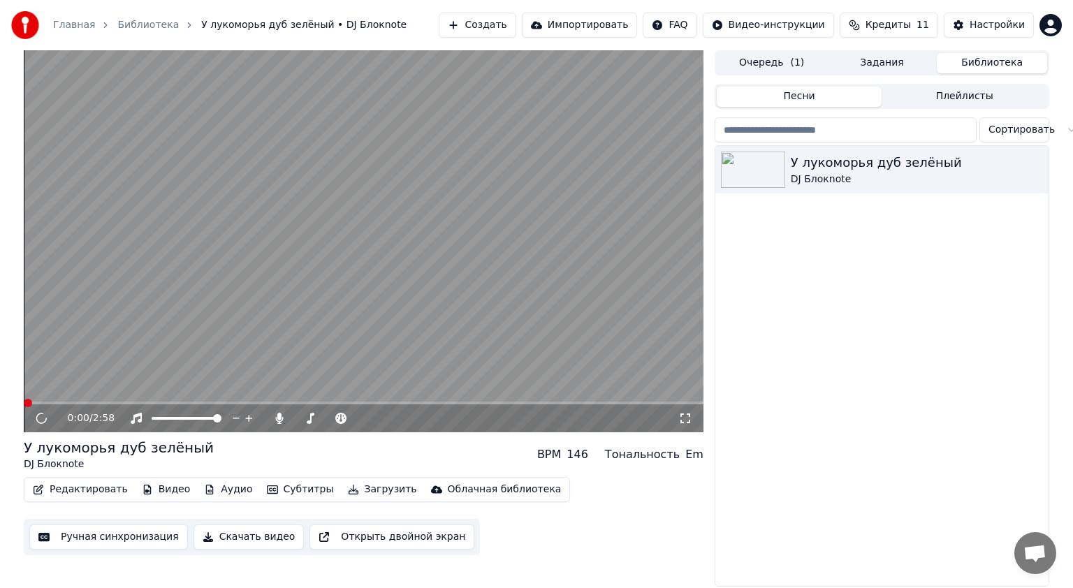
click at [296, 279] on video at bounding box center [364, 241] width 680 height 382
click at [48, 404] on span at bounding box center [364, 403] width 680 height 3
click at [31, 405] on span at bounding box center [28, 403] width 8 height 3
click at [24, 405] on span at bounding box center [24, 403] width 0 height 3
click at [35, 404] on span at bounding box center [39, 403] width 8 height 8
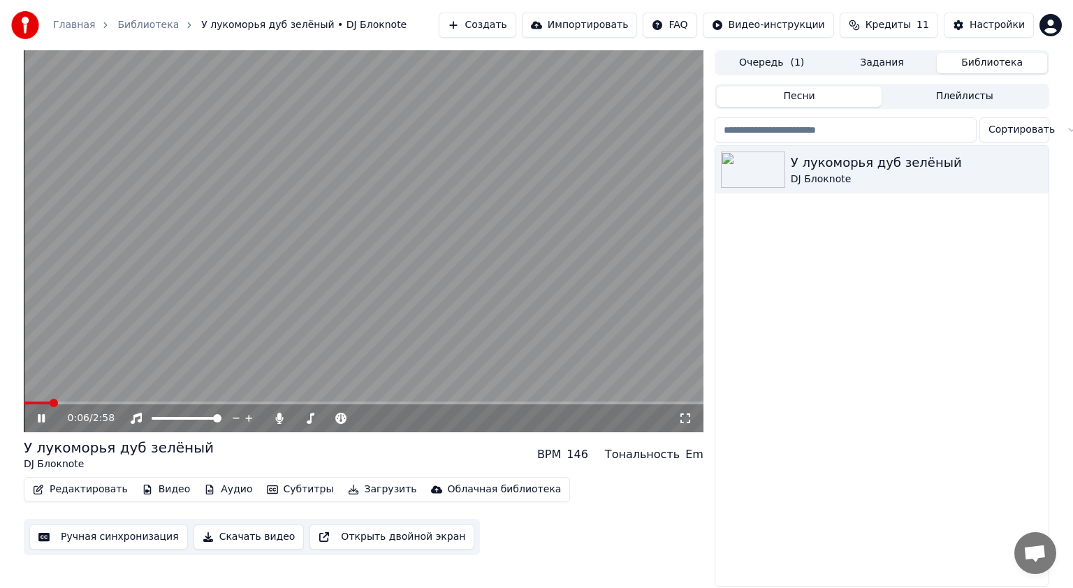
click at [73, 402] on span at bounding box center [364, 403] width 680 height 3
click at [607, 406] on div "2:29 / 2:58" at bounding box center [364, 419] width 680 height 28
click at [621, 403] on span at bounding box center [364, 403] width 680 height 3
click at [643, 403] on span at bounding box center [364, 403] width 680 height 3
click at [655, 404] on span at bounding box center [364, 403] width 680 height 3
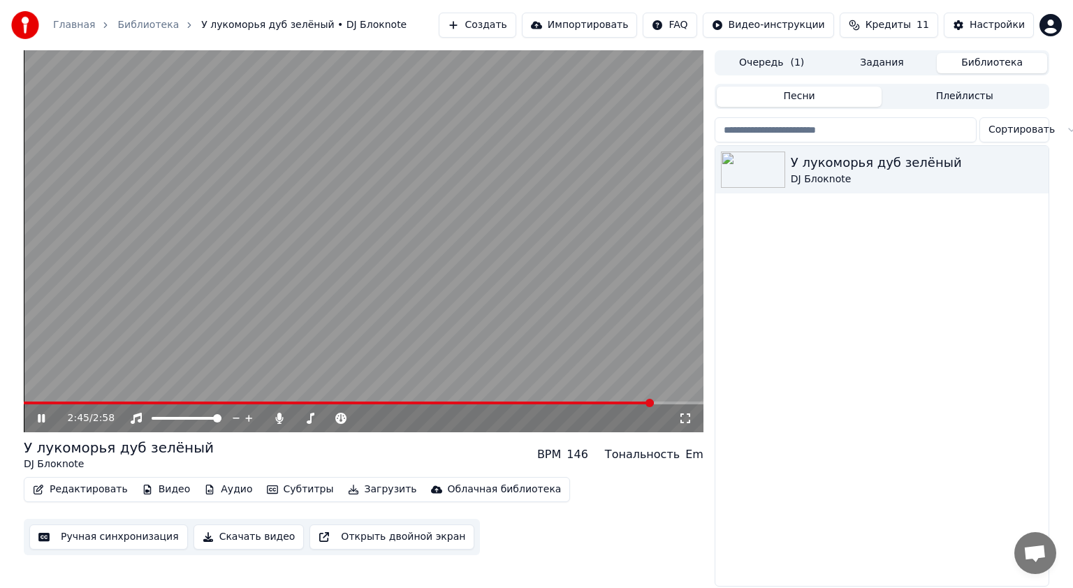
click at [684, 402] on span at bounding box center [364, 403] width 680 height 3
click at [276, 340] on video at bounding box center [364, 241] width 680 height 382
click at [164, 489] on button "Видео" at bounding box center [166, 490] width 60 height 20
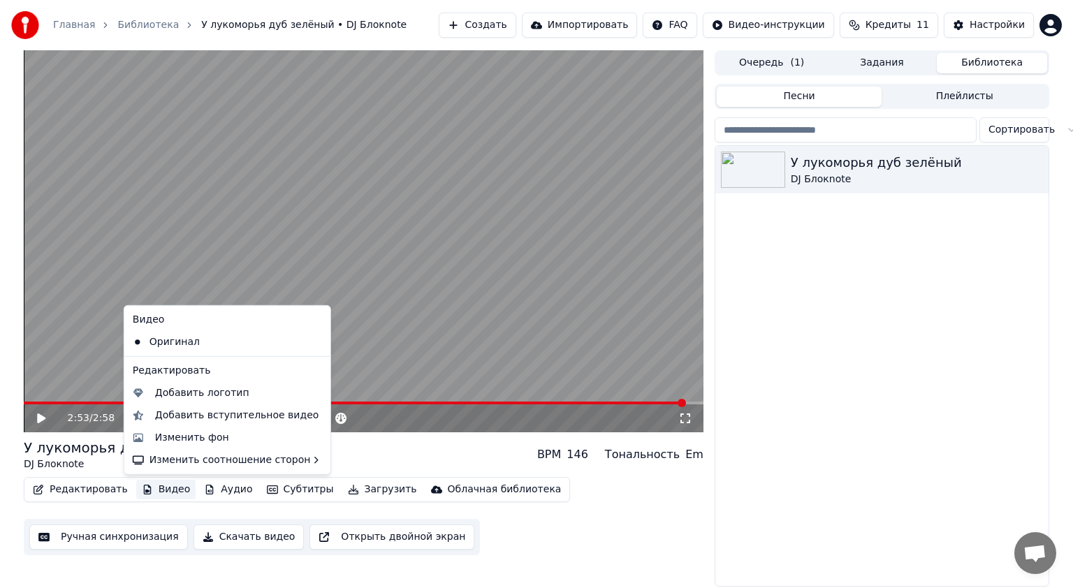
click at [161, 490] on button "Видео" at bounding box center [166, 490] width 60 height 20
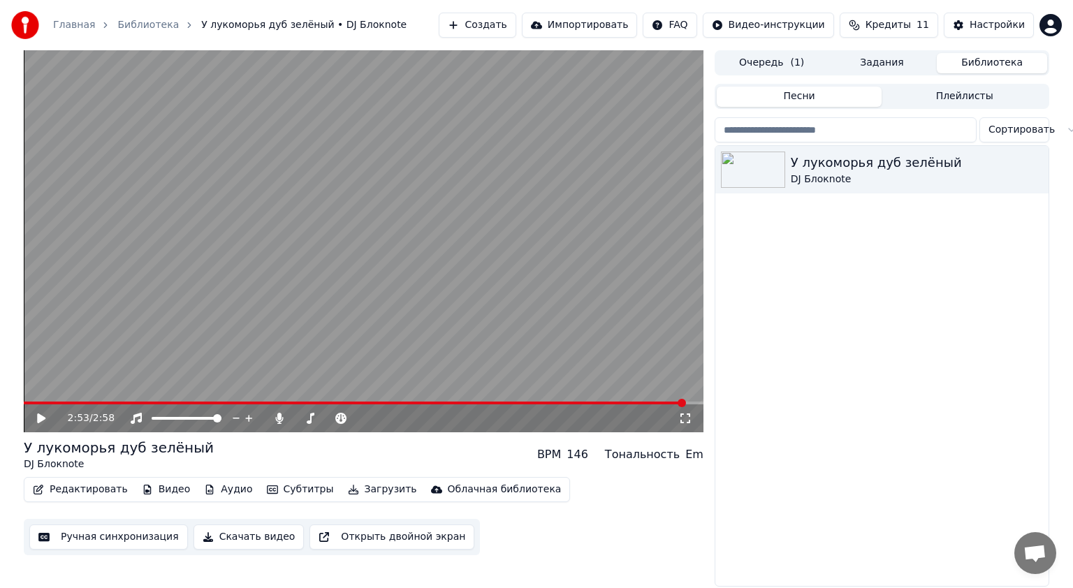
click at [108, 493] on button "Редактировать" at bounding box center [80, 490] width 106 height 20
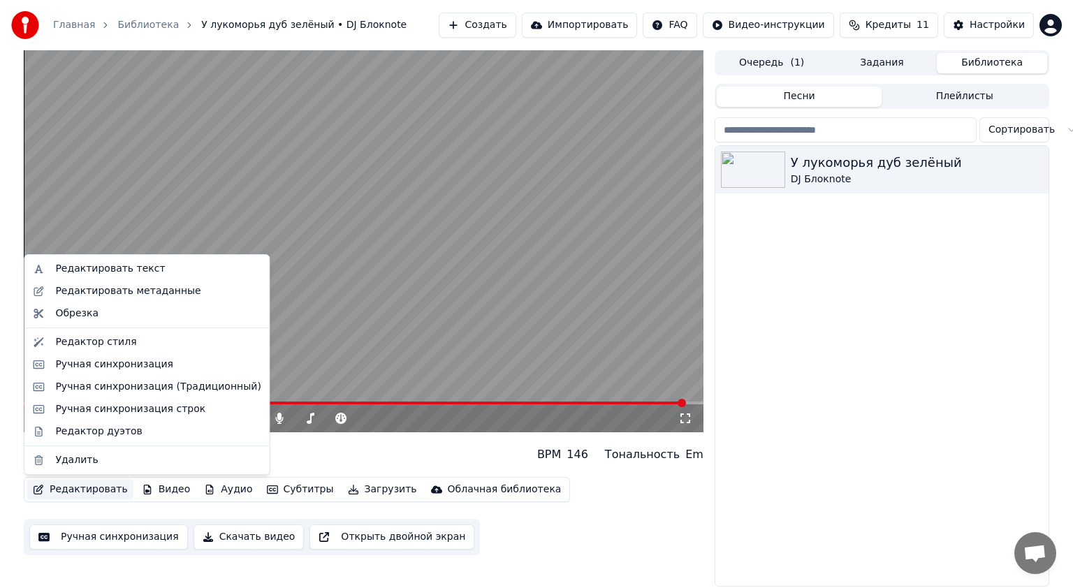
click at [108, 493] on button "Редактировать" at bounding box center [80, 490] width 106 height 20
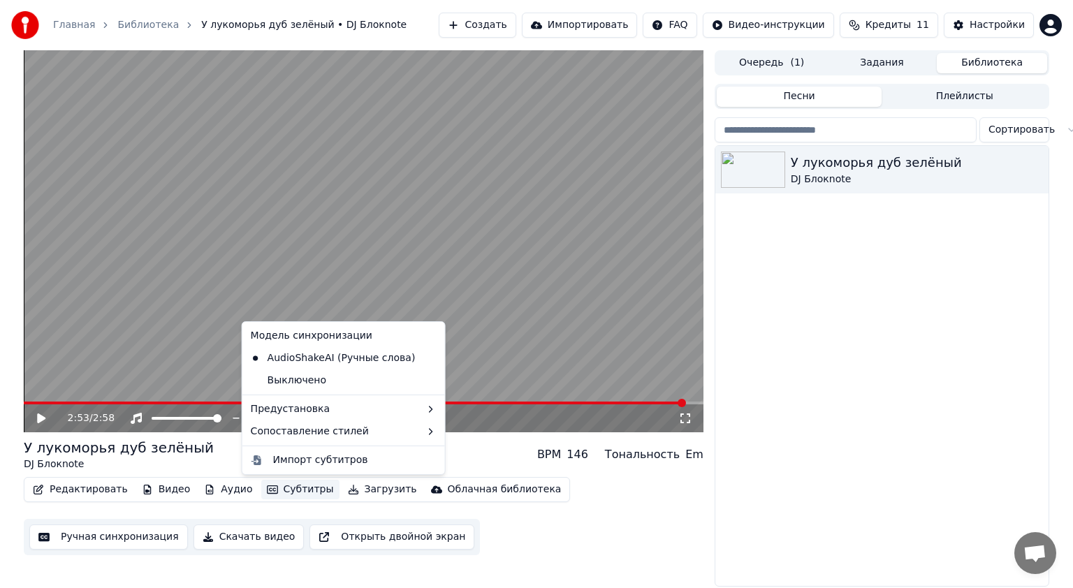
click at [282, 496] on button "Субтитры" at bounding box center [300, 490] width 78 height 20
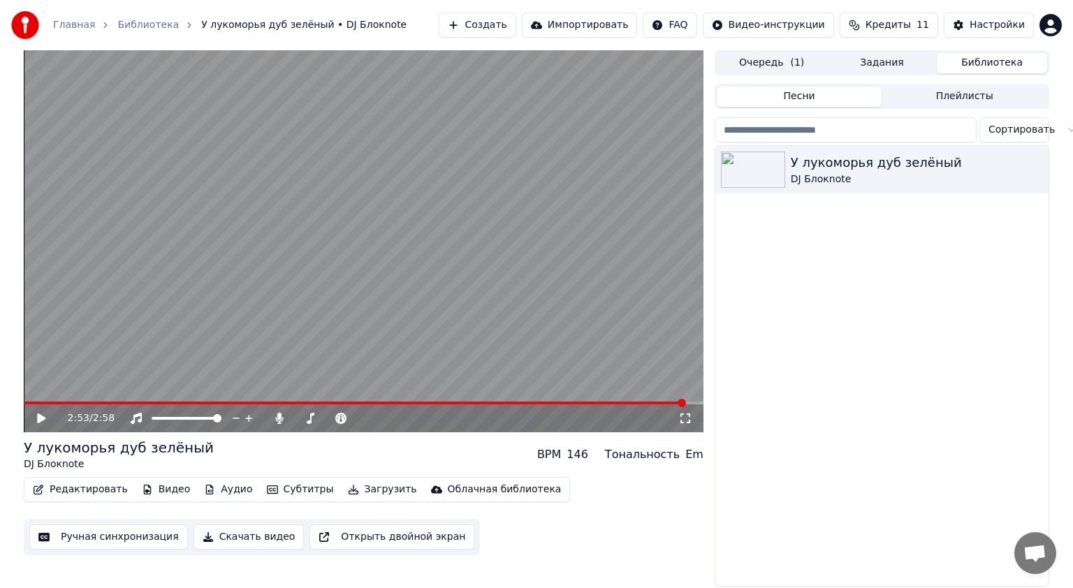
click at [206, 534] on button "Скачать видео" at bounding box center [249, 537] width 111 height 25
